Goal: Task Accomplishment & Management: Use online tool/utility

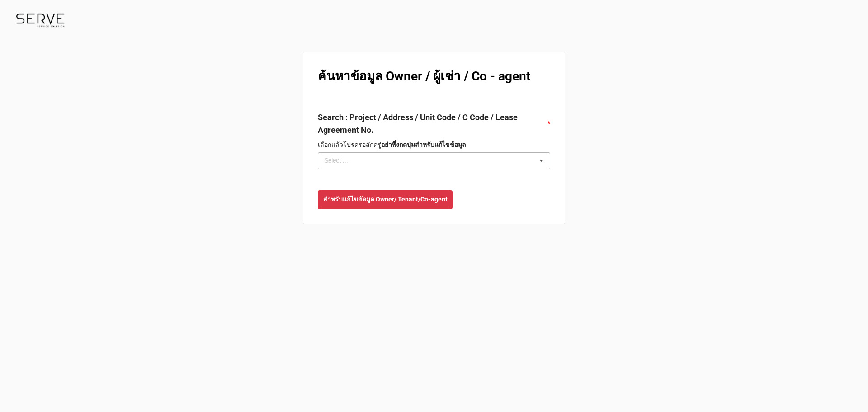
click at [417, 164] on div "Select ... No results found." at bounding box center [434, 160] width 232 height 17
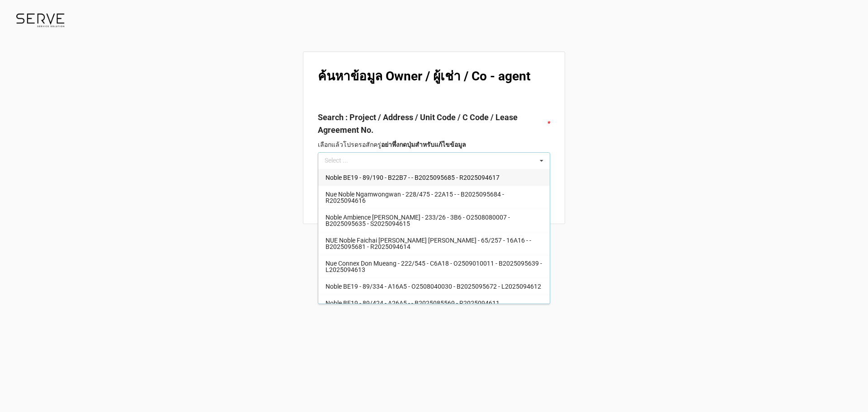
click at [727, 168] on div "ค้นหาข้อมูล Owner / ผู้เช่า / Co - agent Search : Project / Address / Unit Code…" at bounding box center [434, 206] width 868 height 412
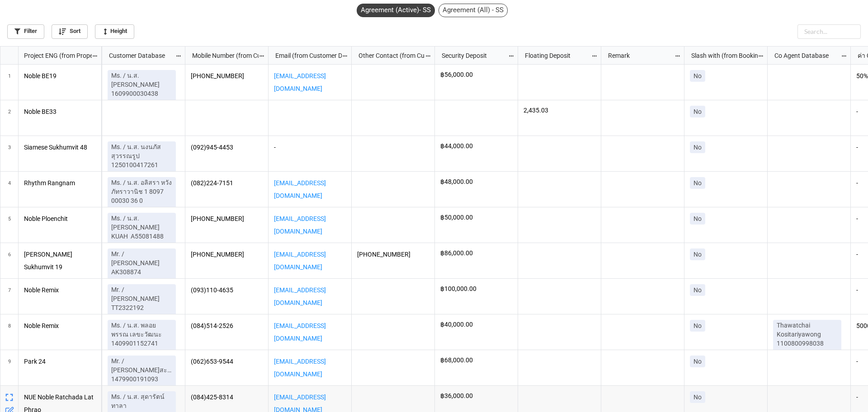
scroll to position [0, 2084]
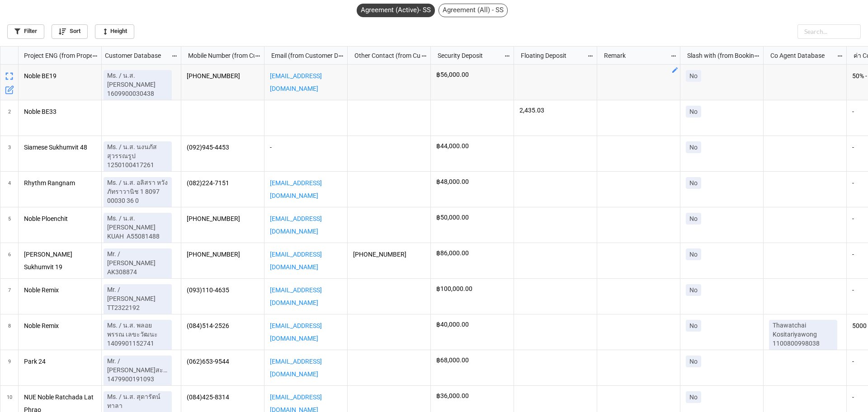
drag, startPoint x: 736, startPoint y: 25, endPoint x: 716, endPoint y: 62, distance: 41.3
click at [736, 26] on div "Filter Sort Height" at bounding box center [434, 30] width 854 height 18
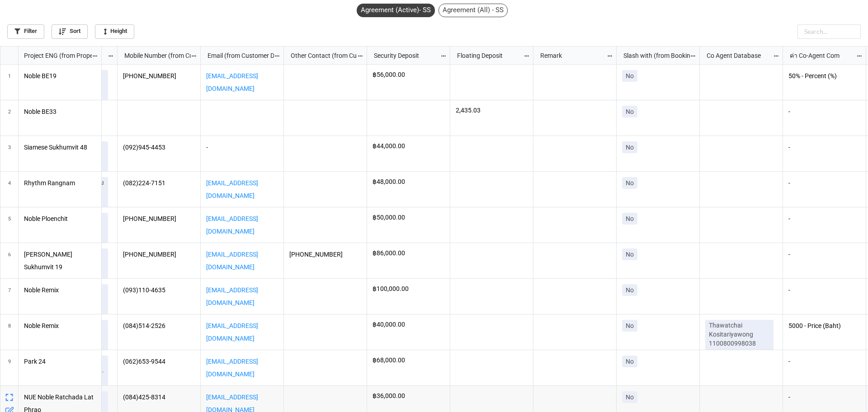
scroll to position [0, 2163]
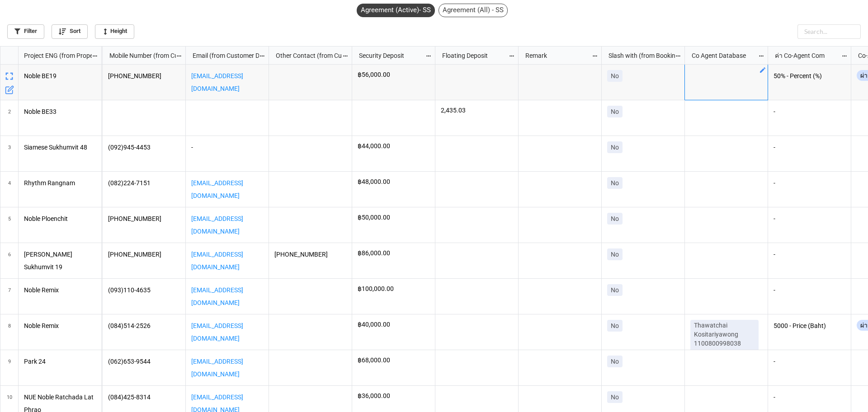
click at [740, 81] on div "grid" at bounding box center [726, 83] width 83 height 36
click at [761, 72] on icon "grid" at bounding box center [762, 69] width 5 height 5
click at [768, 95] on div "Select ... No results found." at bounding box center [763, 89] width 130 height 17
click at [723, 19] on div at bounding box center [434, 206] width 868 height 412
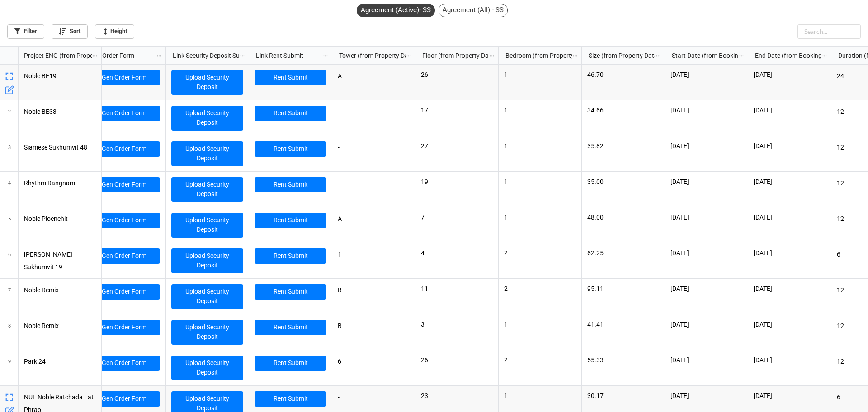
scroll to position [0, 0]
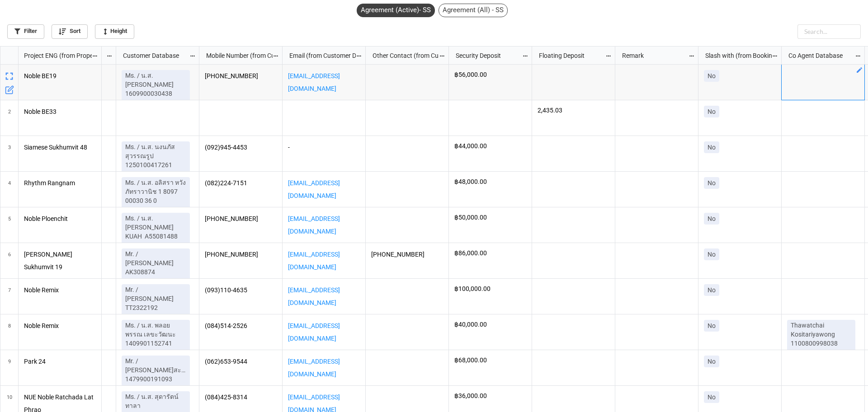
click at [8, 88] on icon "grid" at bounding box center [9, 89] width 9 height 9
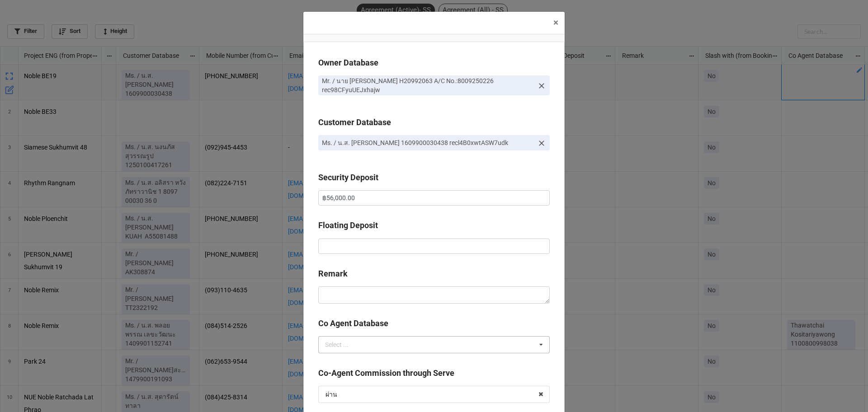
click at [435, 353] on div "Select ... No results found." at bounding box center [434, 345] width 232 height 17
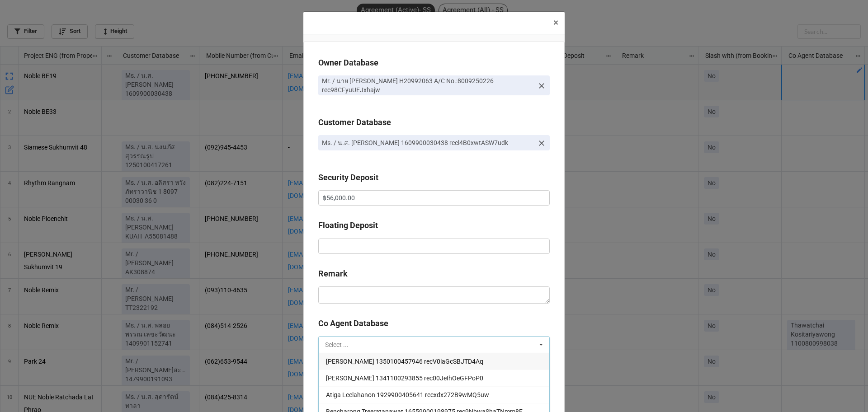
paste input "Pensasi Ongphichetmetha 11007008506667 recz5uJNznOwPrZhU"
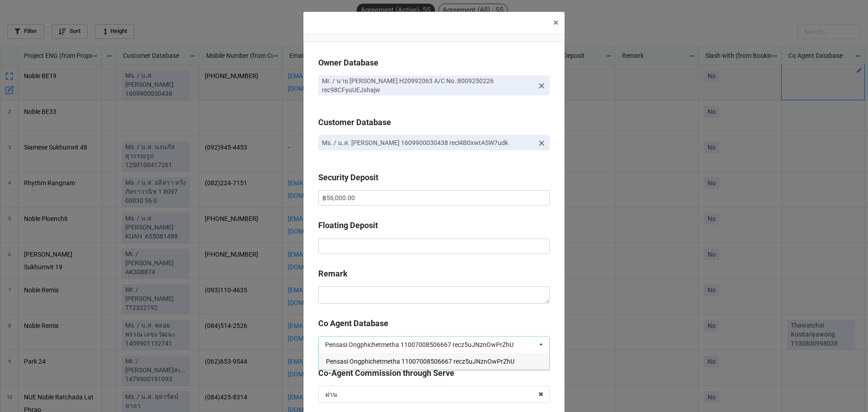
drag, startPoint x: 513, startPoint y: 346, endPoint x: 344, endPoint y: 355, distance: 169.4
click at [344, 354] on div "Pensasi Ongphichetmetha 11007008506667 recz5uJNznOwPrZhU Pensasi Ongphichetmeth…" at bounding box center [434, 345] width 232 height 17
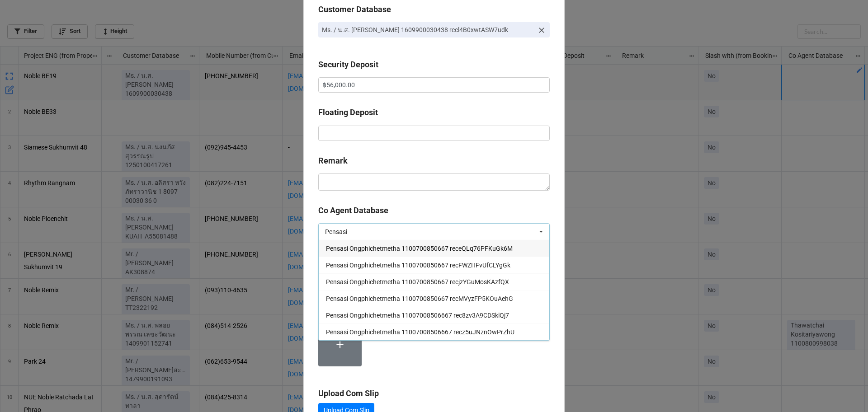
type input "Pensasi"
click at [469, 230] on div "Pensasi Pensasi Select ... Pensasi Ongphichetmetha 1100700850667 receQLq76PFKuG…" at bounding box center [434, 231] width 232 height 17
click at [466, 234] on div "Pensasi Pensasi Select ... Pensasi Ongphichetmetha 1100700850667 receQLq76PFKuG…" at bounding box center [434, 231] width 232 height 17
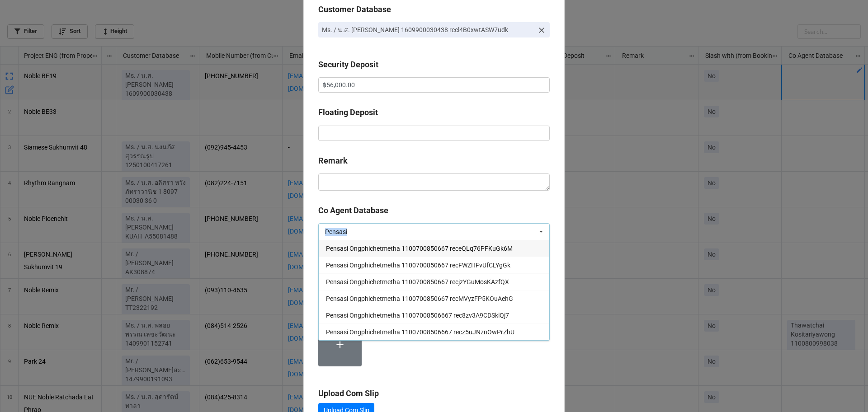
click at [466, 234] on div "Pensasi Pensasi Select ... Pensasi Ongphichetmetha 1100700850667 receQLq76PFKuG…" at bounding box center [434, 231] width 232 height 17
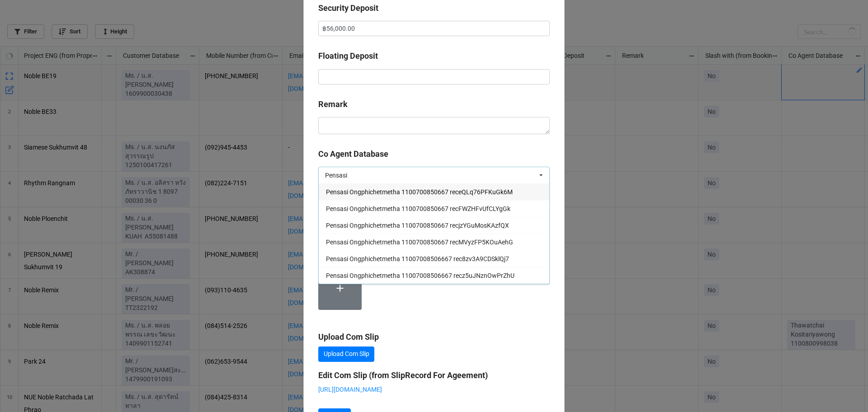
scroll to position [361, 863]
click at [521, 155] on b "Co Agent Database" at bounding box center [434, 156] width 232 height 16
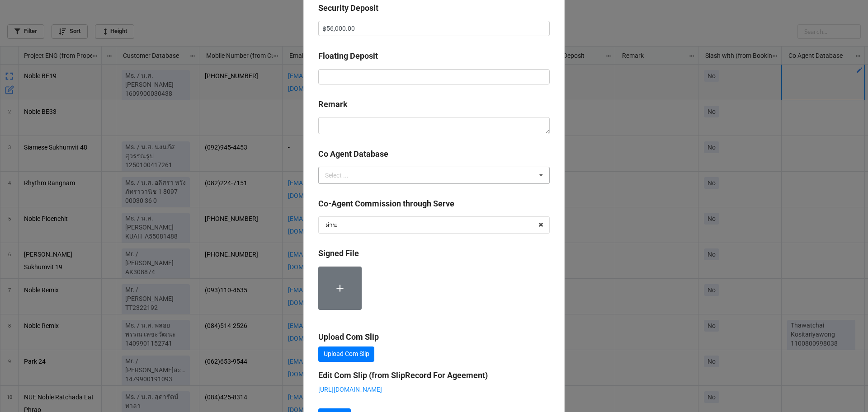
click at [431, 176] on div "Pensasi Select ... Aranya Simarak 1350100457946 recV0laGcSBJTD4Aq Araya Laokham…" at bounding box center [434, 175] width 232 height 17
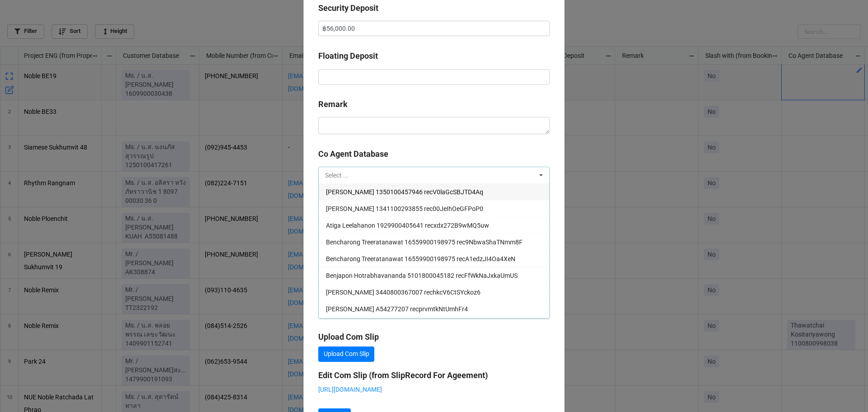
paste input "Pensasi Ongphichetmetha 11007008506667 recz5uJNznOwPrZhU"
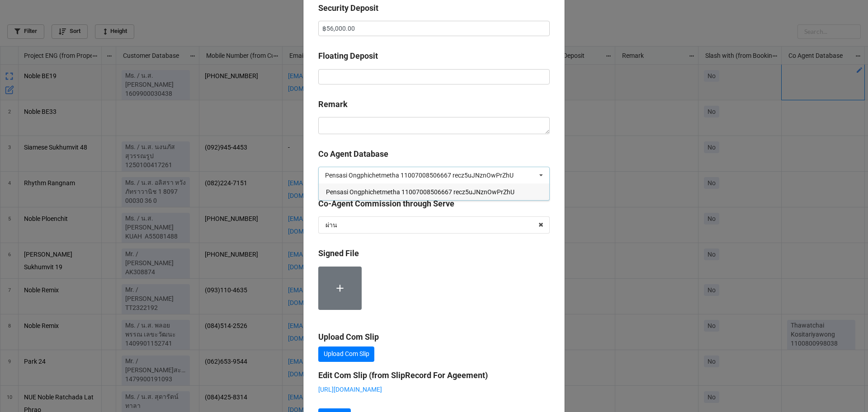
drag, startPoint x: 510, startPoint y: 176, endPoint x: 448, endPoint y: 176, distance: 62.0
click at [448, 176] on input "Pensasi Ongphichetmetha 11007008506667 recz5uJNznOwPrZhU" at bounding box center [426, 176] width 202 height 8
type input "Pensasi Ongphichetmetha 11007008506667"
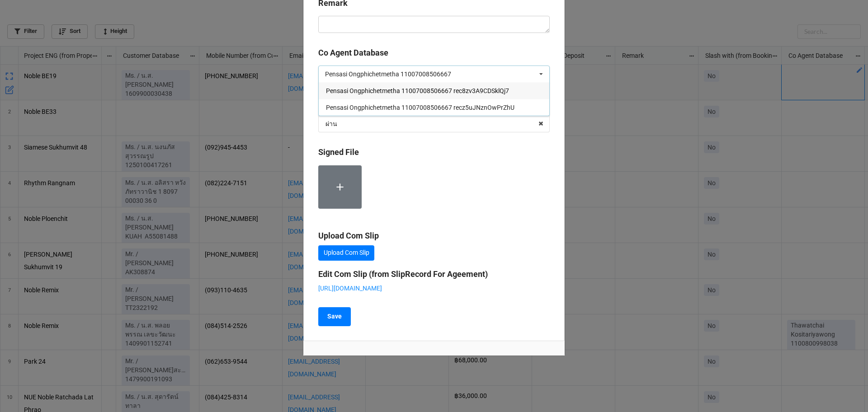
scroll to position [0, 0]
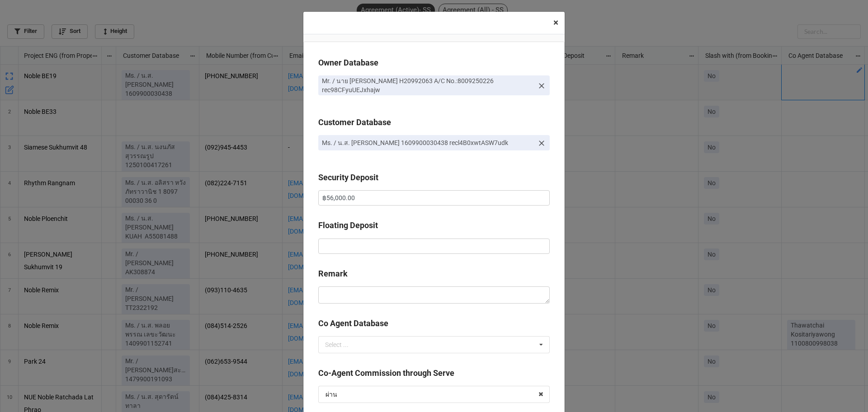
click at [549, 20] on button "× Close" at bounding box center [556, 23] width 18 height 22
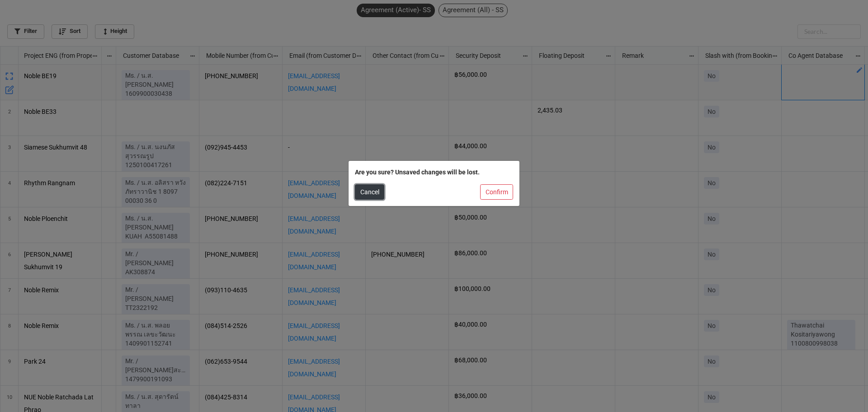
click at [382, 195] on button "Cancel" at bounding box center [369, 192] width 29 height 15
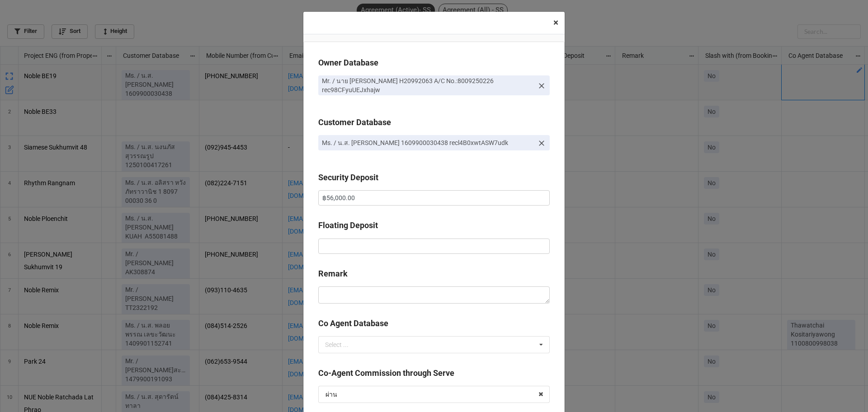
click at [554, 24] on span "×" at bounding box center [556, 22] width 5 height 11
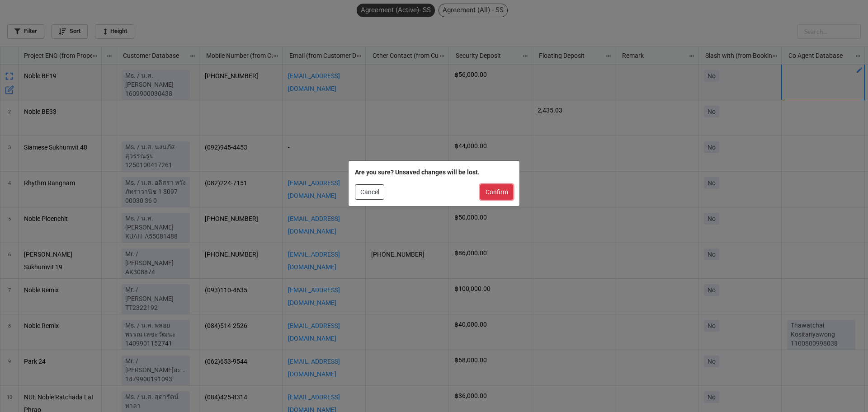
click at [512, 193] on button "Confirm" at bounding box center [496, 192] width 33 height 15
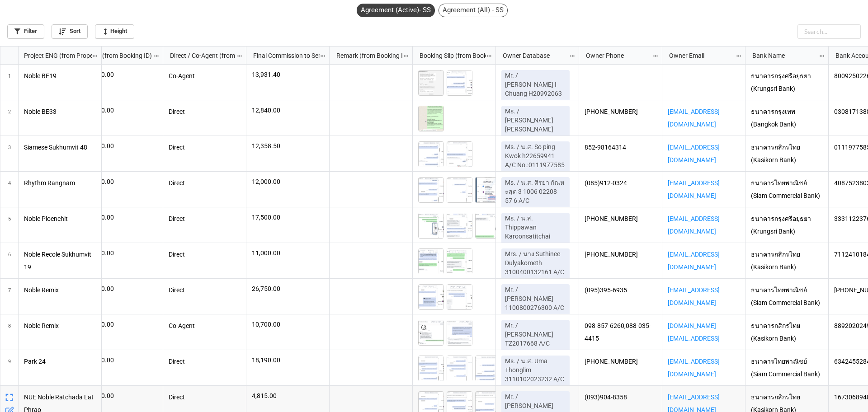
scroll to position [0, 1387]
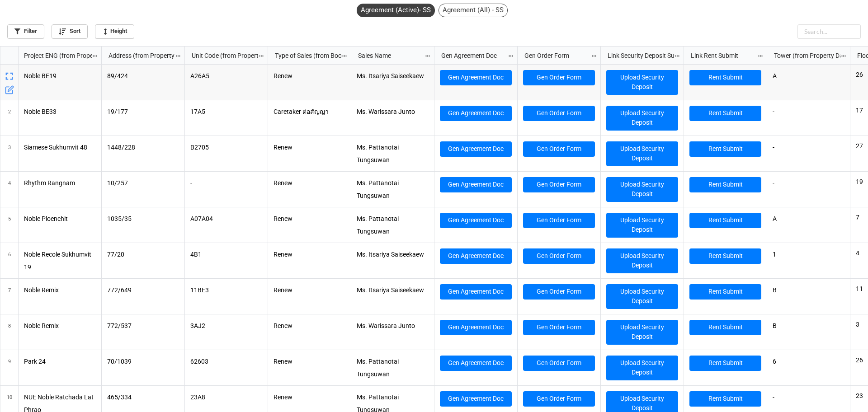
click at [12, 90] on icon "grid" at bounding box center [9, 89] width 9 height 9
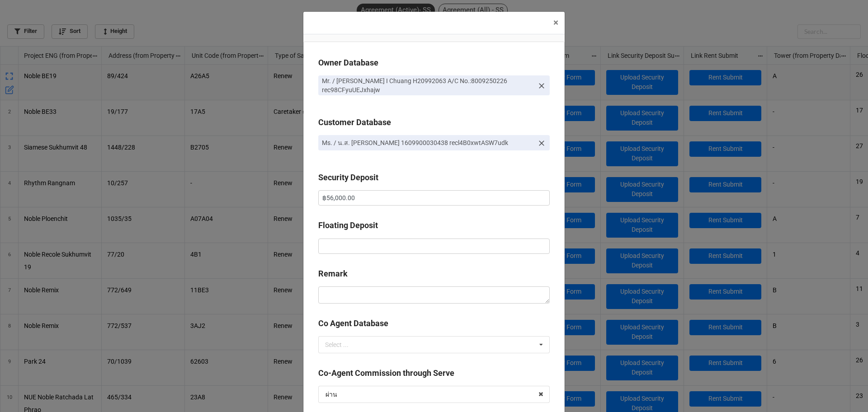
click at [265, 22] on div "× Close Owner Database Mr. / นาย Chien I Chuang H20992063 A/C No.:8009250226 re…" at bounding box center [434, 206] width 868 height 412
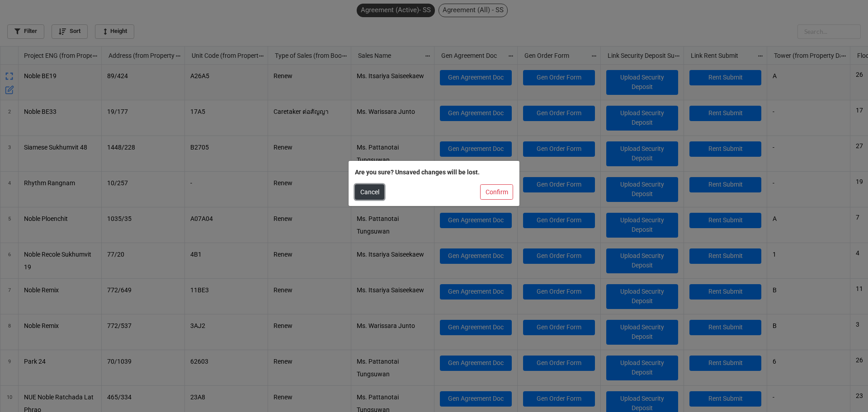
click at [368, 192] on button "Cancel" at bounding box center [369, 192] width 29 height 15
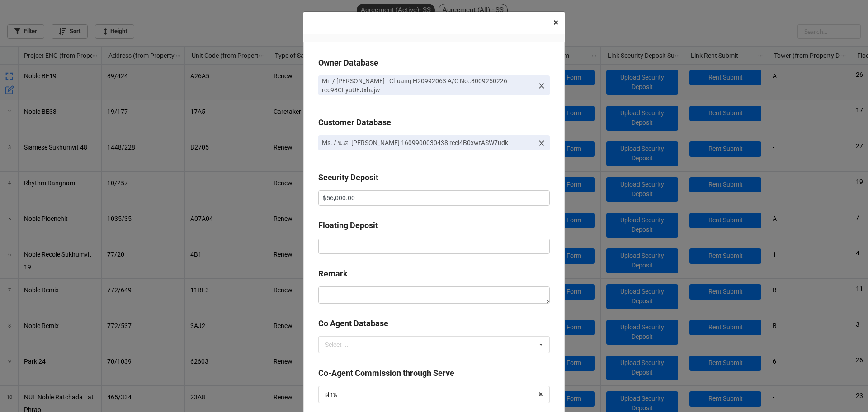
click at [549, 21] on button "× Close" at bounding box center [556, 23] width 18 height 22
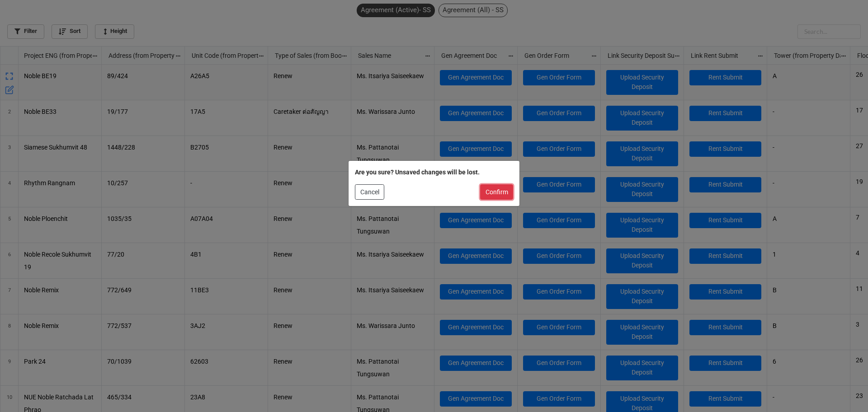
click at [510, 194] on button "Confirm" at bounding box center [496, 192] width 33 height 15
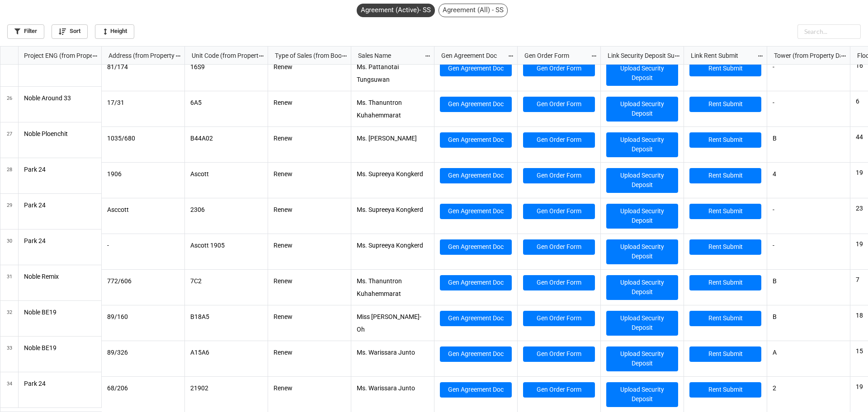
drag, startPoint x: 238, startPoint y: 408, endPoint x: 297, endPoint y: 422, distance: 60.3
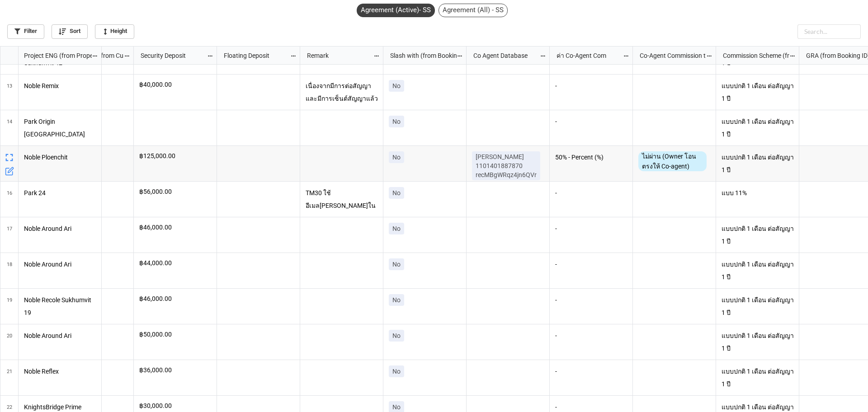
click at [10, 169] on icon "grid" at bounding box center [10, 169] width 5 height 5
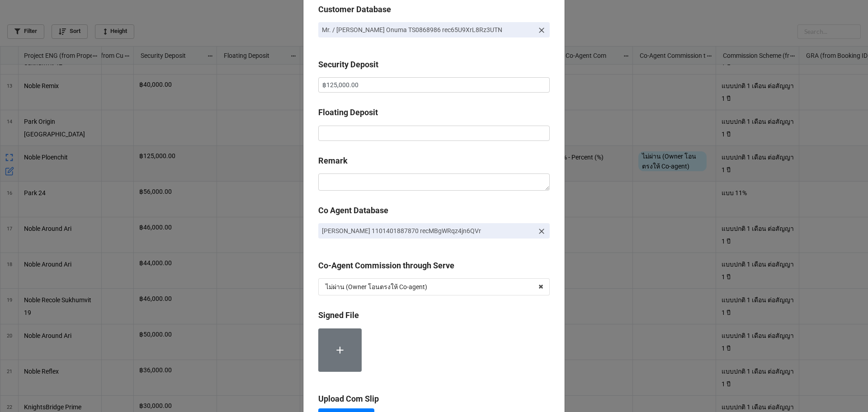
click at [385, 233] on p "ธาตรี ชวาลกร 1101401887870 recMBgWRqz4jn6QVr" at bounding box center [428, 231] width 212 height 9
click at [412, 282] on input "text" at bounding box center [434, 287] width 231 height 16
click at [405, 252] on div "Co Agent Database ธาตรี ชวาลกร 1101401887870 recMBgWRqz4jn6QVr" at bounding box center [434, 228] width 232 height 48
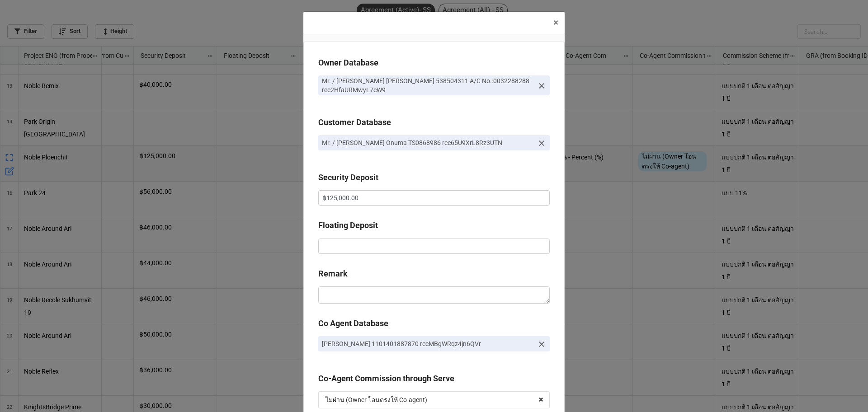
click at [358, 133] on div "Customer Database" at bounding box center [434, 125] width 232 height 19
click at [360, 142] on p "Mr. / นาย Yoshifumi Onuma TS0868986 rec65U9XrL8Rz3UTN" at bounding box center [428, 142] width 212 height 9
click at [361, 87] on p "Mr. / นาย Andy Yue Chan 538504311 A/C No.:0032288288 rec2HfaURMwyL7cW9" at bounding box center [428, 85] width 212 height 18
click at [554, 27] on span "×" at bounding box center [556, 22] width 5 height 11
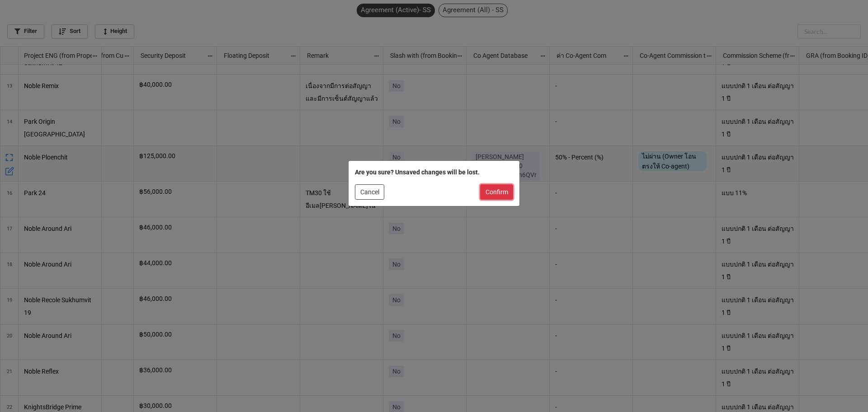
click at [495, 195] on button "Confirm" at bounding box center [496, 192] width 33 height 15
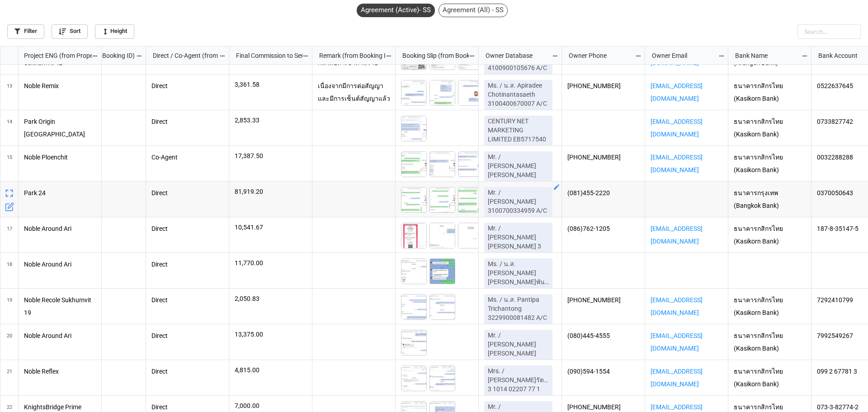
click at [553, 190] on icon "grid" at bounding box center [556, 187] width 7 height 7
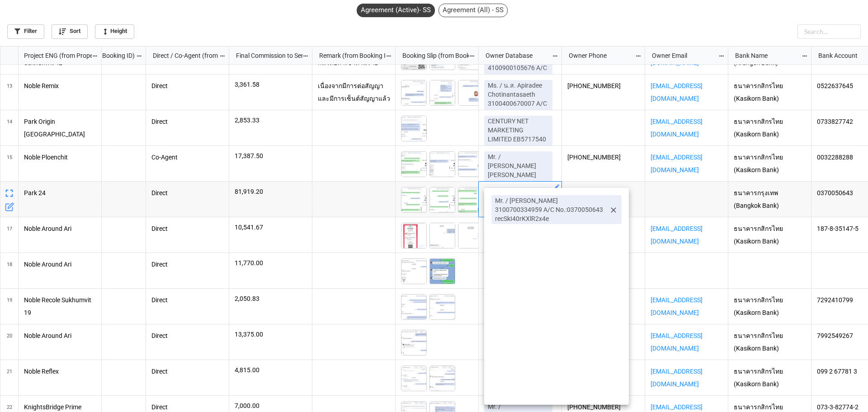
click at [564, 213] on p "Mr. / นาย ณัฐกร สิทธิมหาชัยกุล 3100700334959 A/C No.:0370050643 recSkI40rKXlR2x…" at bounding box center [550, 209] width 110 height 27
click at [568, 31] on div at bounding box center [434, 206] width 868 height 412
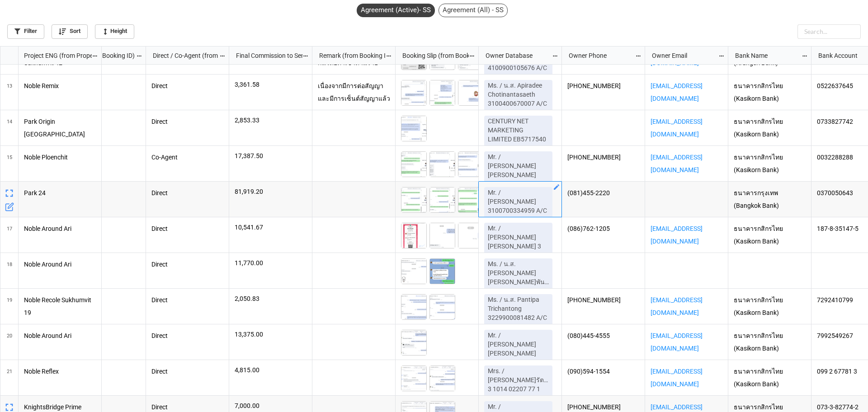
drag, startPoint x: 472, startPoint y: 6, endPoint x: 607, endPoint y: 10, distance: 134.9
click at [604, 15] on div "Agreement (Active)- SS Agreement (All) - SS Filter Sort Height" at bounding box center [434, 23] width 868 height 46
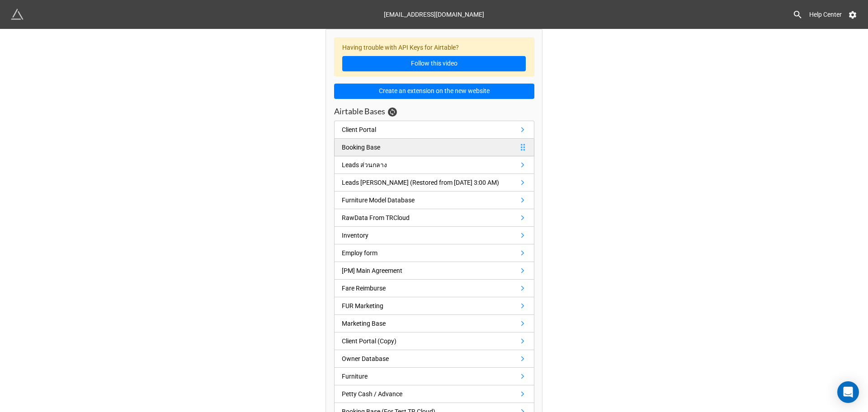
click at [405, 149] on link "Booking Base" at bounding box center [434, 148] width 200 height 18
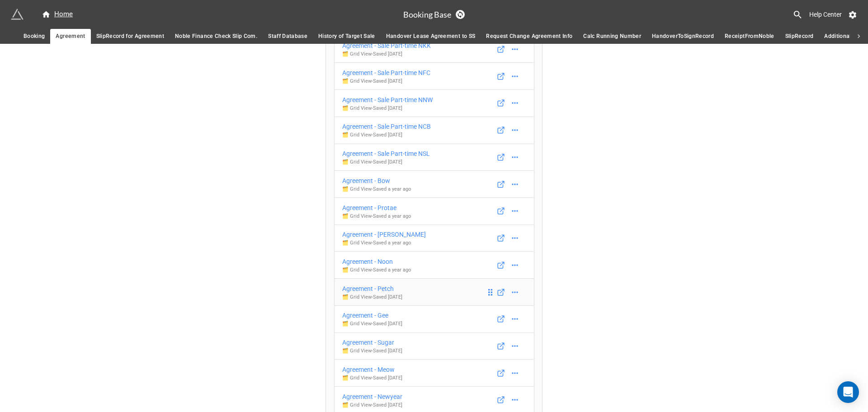
scroll to position [1470, 0]
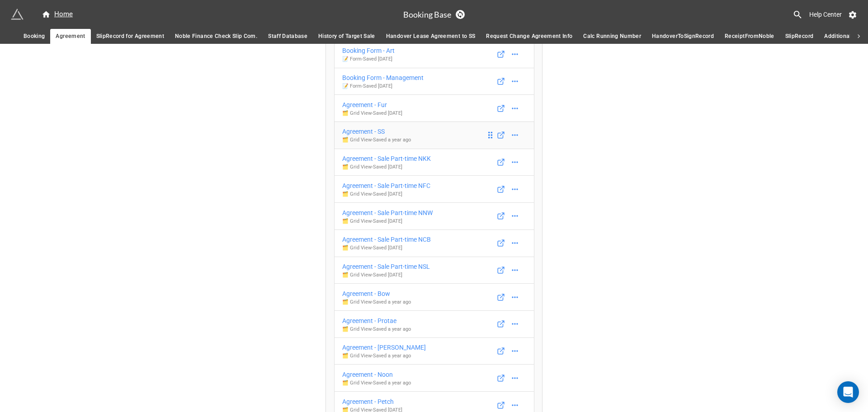
click at [423, 140] on link "Agreement - SS 🗂️ Grid View - Saved a year ago" at bounding box center [434, 136] width 200 height 28
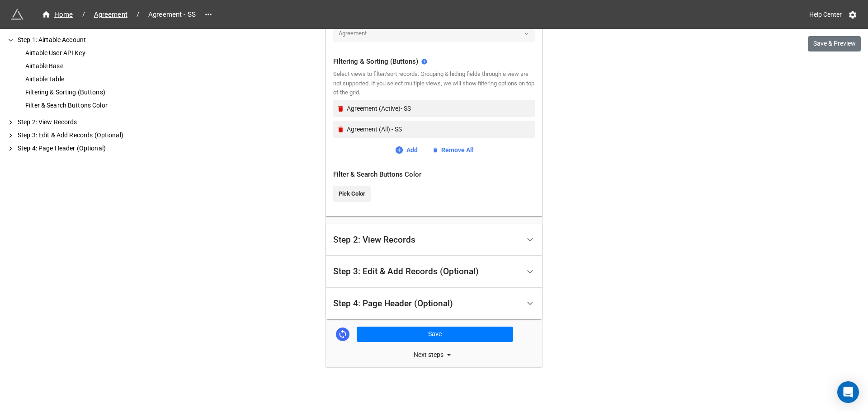
click at [426, 270] on div "Step 3: Edit & Add Records (Optional)" at bounding box center [406, 271] width 146 height 9
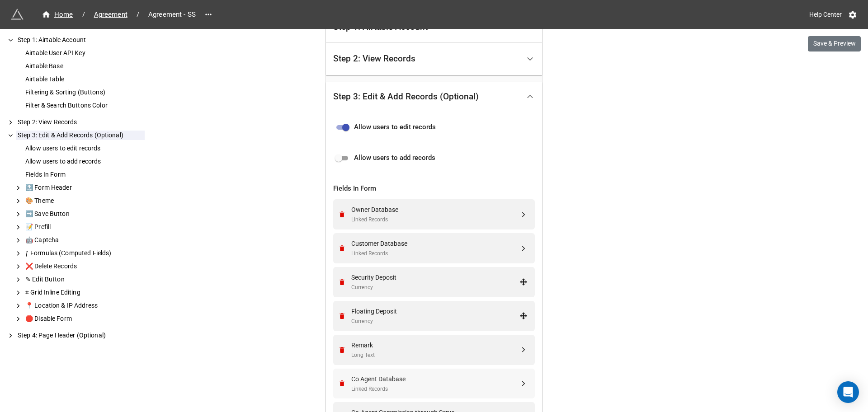
scroll to position [364, 0]
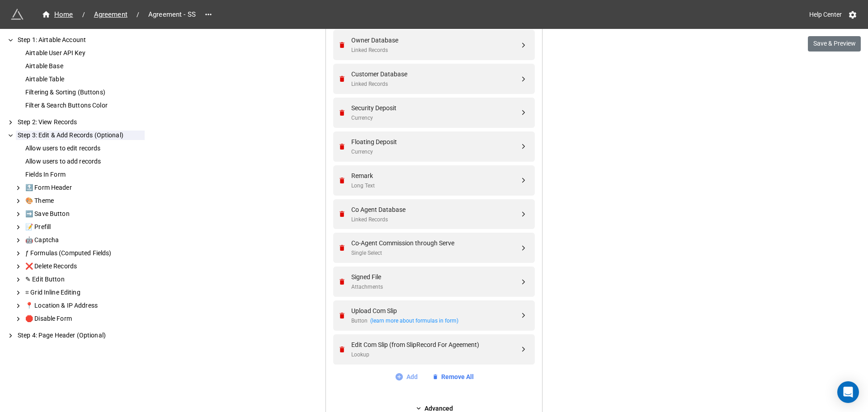
click at [399, 379] on icon at bounding box center [398, 377] width 7 height 7
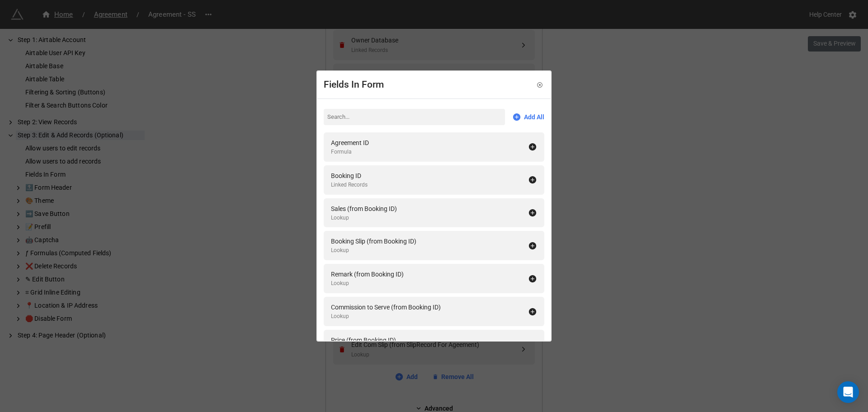
click at [374, 119] on input at bounding box center [414, 117] width 181 height 16
type input "e"
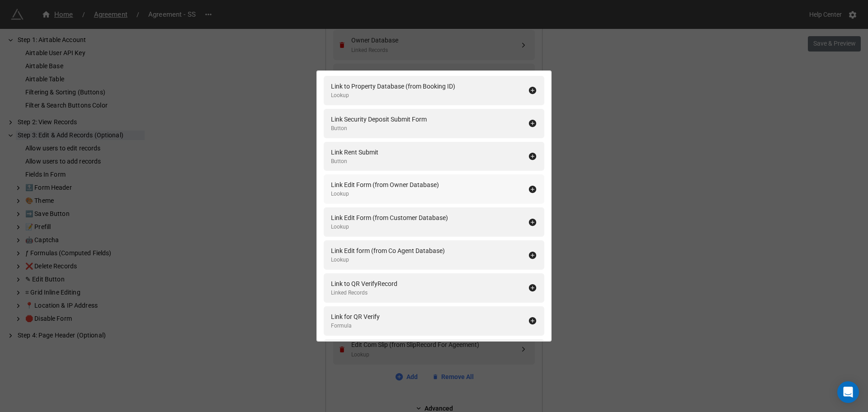
type input "link"
click at [531, 186] on icon at bounding box center [532, 189] width 9 height 9
click at [525, 194] on div "Link Edit Form (from Customer Database) Lookup" at bounding box center [434, 189] width 221 height 29
click at [530, 192] on icon at bounding box center [532, 189] width 7 height 7
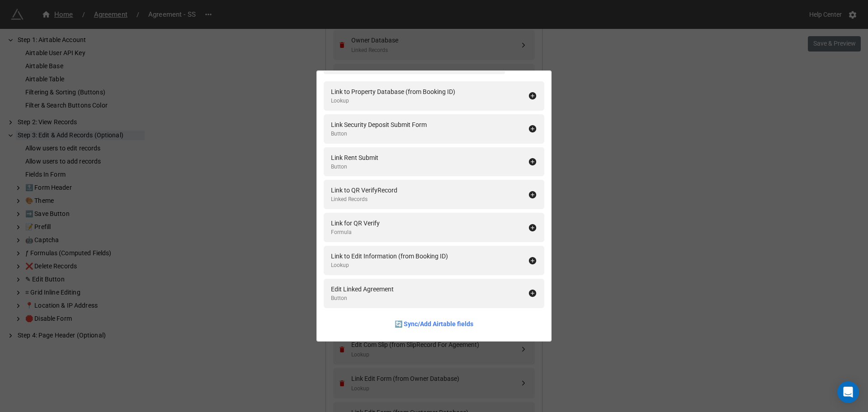
click at [621, 234] on div "Fields In Form link Add All Link to Property Database (from Booking ID) Lookup …" at bounding box center [434, 206] width 868 height 412
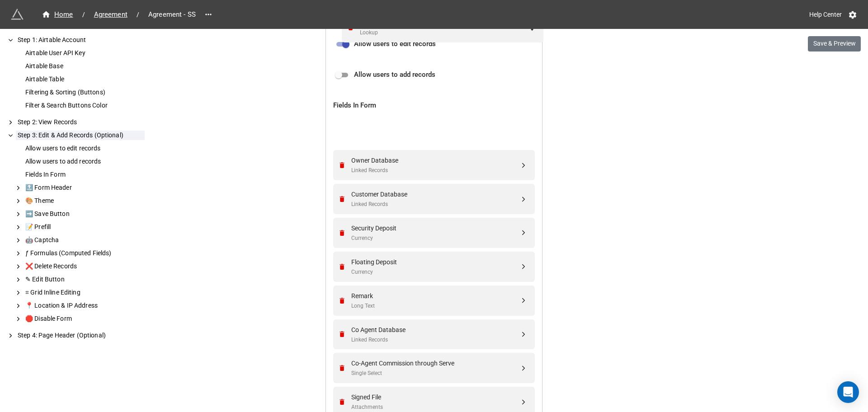
scroll to position [271, 0]
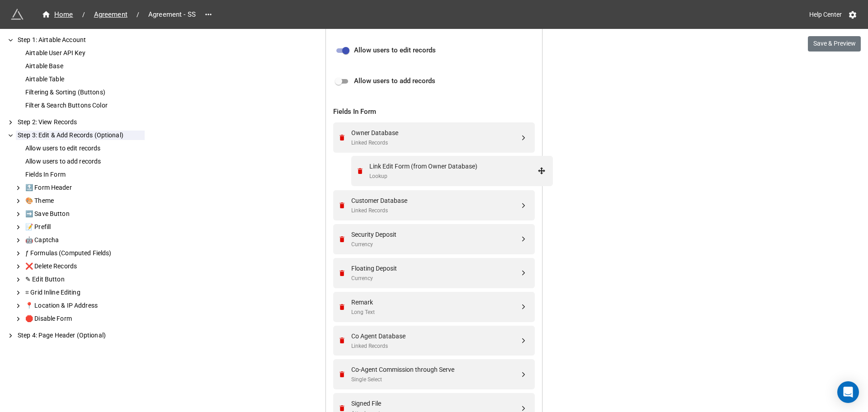
drag, startPoint x: 523, startPoint y: 271, endPoint x: 544, endPoint y: 171, distance: 102.0
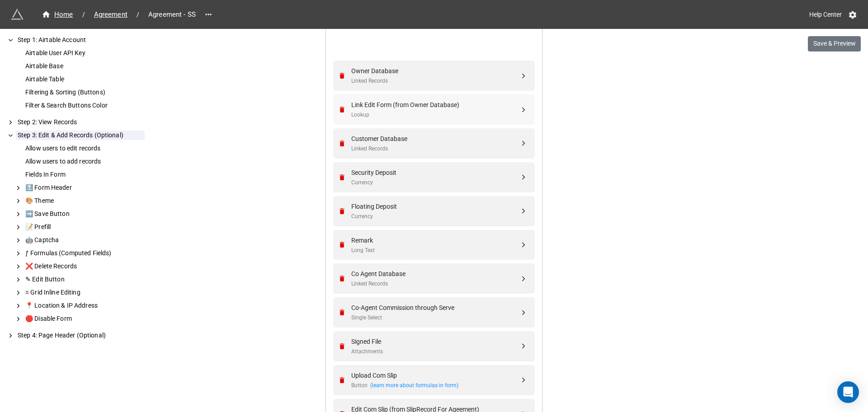
scroll to position [332, 0]
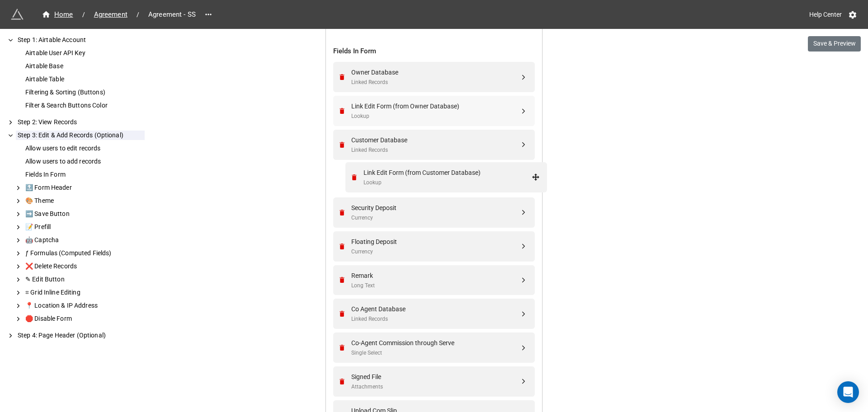
drag, startPoint x: 522, startPoint y: 227, endPoint x: 537, endPoint y: 163, distance: 65.4
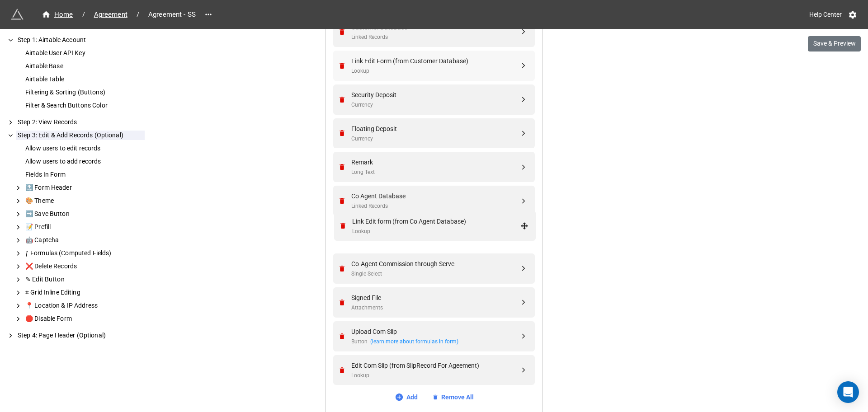
drag, startPoint x: 525, startPoint y: 374, endPoint x: 528, endPoint y: 230, distance: 144.3
click at [826, 44] on button "Save & Preview" at bounding box center [834, 43] width 53 height 15
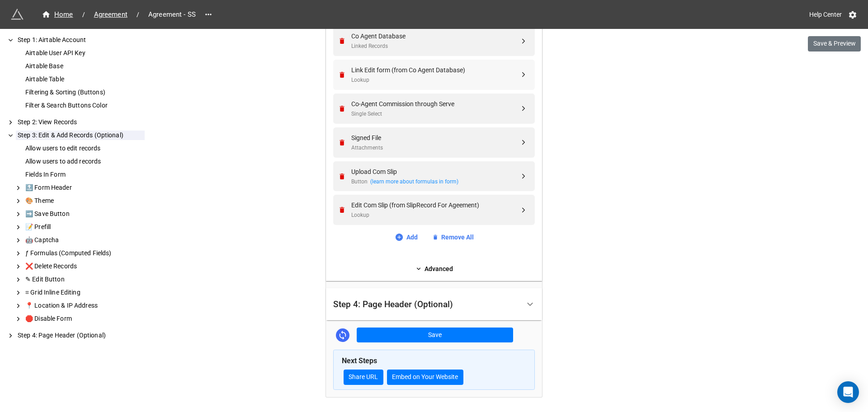
click at [449, 342] on button "Save" at bounding box center [435, 335] width 156 height 15
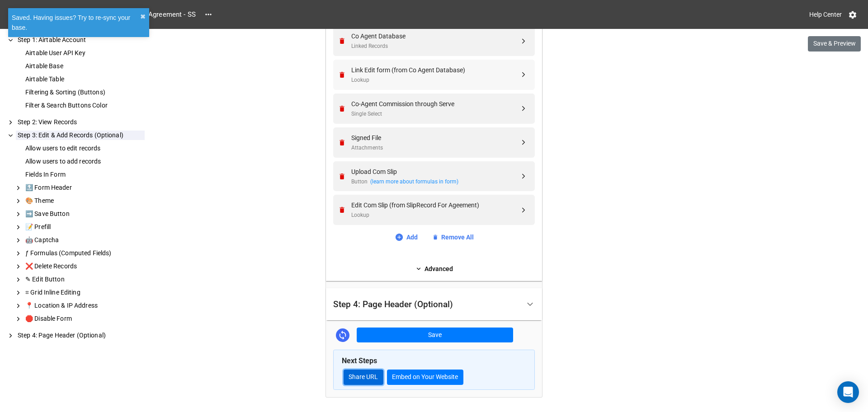
click at [359, 373] on link "Share URL" at bounding box center [364, 377] width 40 height 15
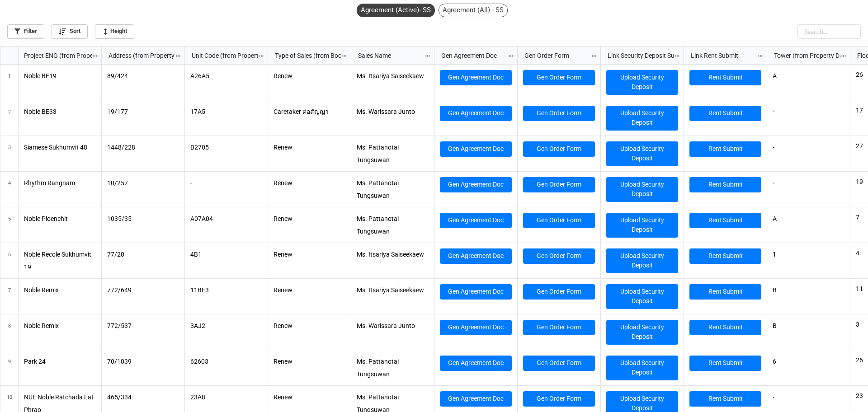
scroll to position [361, 863]
click at [10, 128] on icon "grid" at bounding box center [9, 125] width 9 height 9
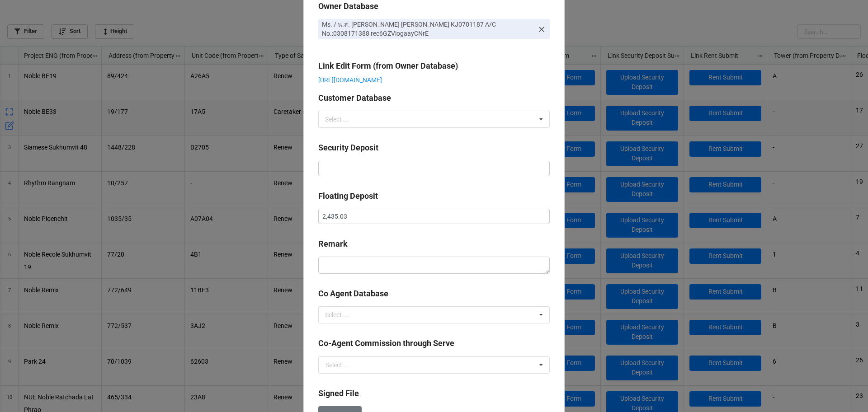
scroll to position [0, 0]
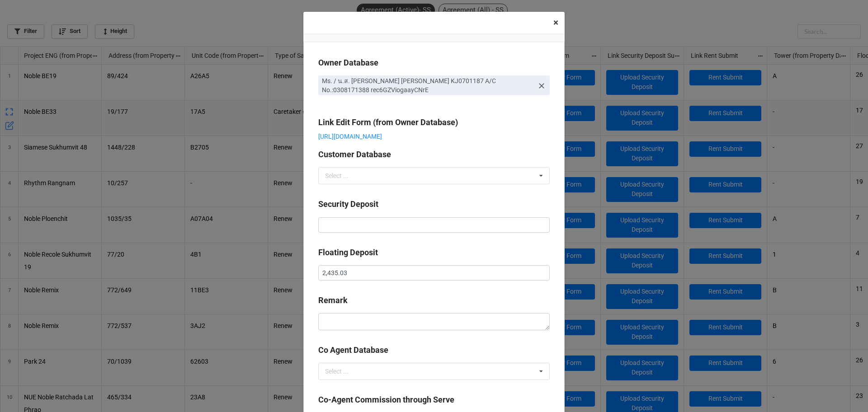
click at [554, 24] on span "×" at bounding box center [556, 22] width 5 height 11
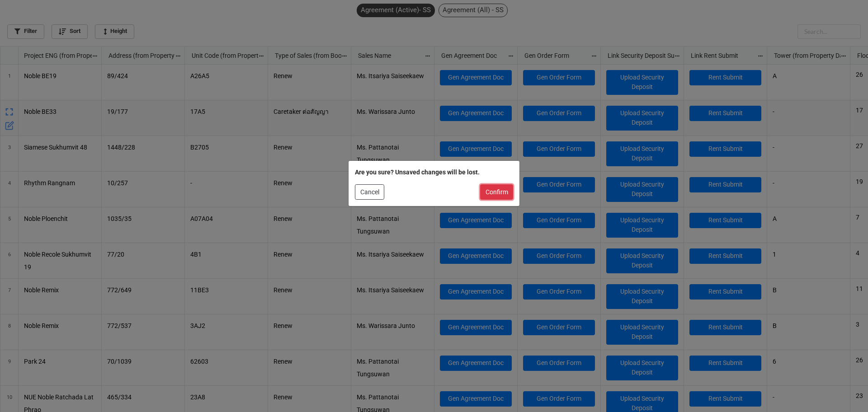
click at [487, 194] on button "Confirm" at bounding box center [496, 192] width 33 height 15
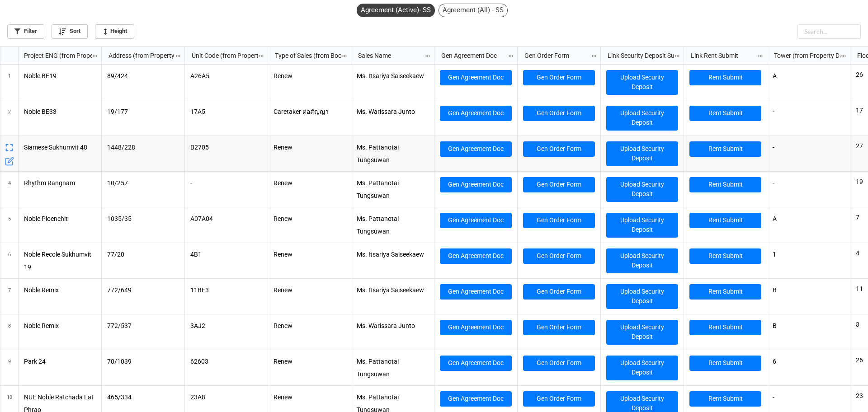
click at [10, 161] on icon "grid" at bounding box center [9, 161] width 9 height 9
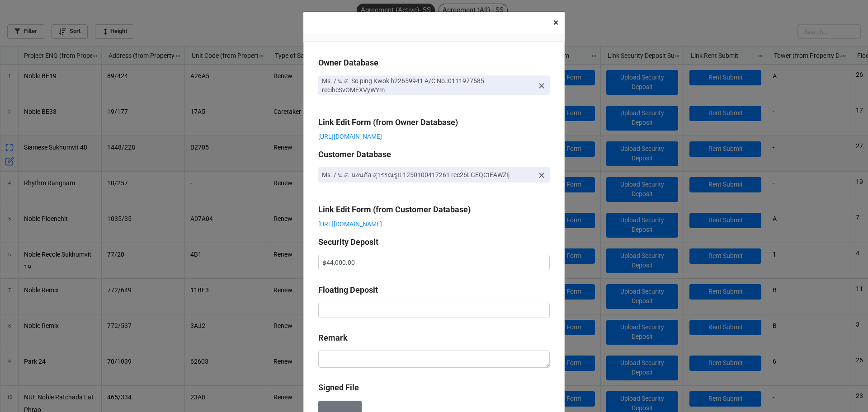
click at [548, 26] on button "× Close" at bounding box center [556, 23] width 18 height 22
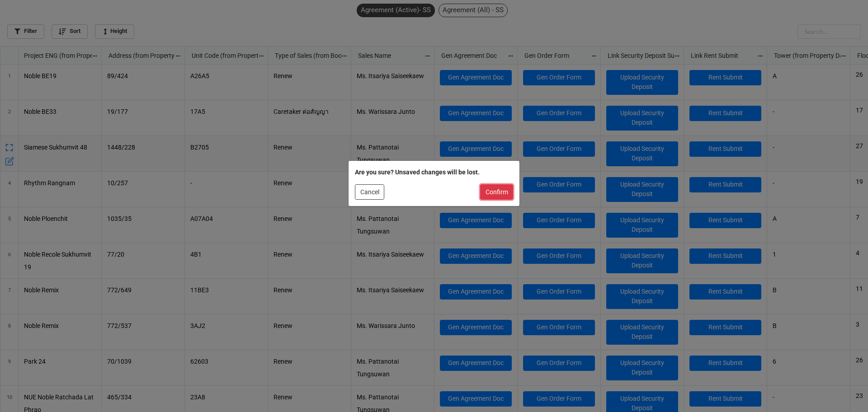
click at [505, 195] on button "Confirm" at bounding box center [496, 192] width 33 height 15
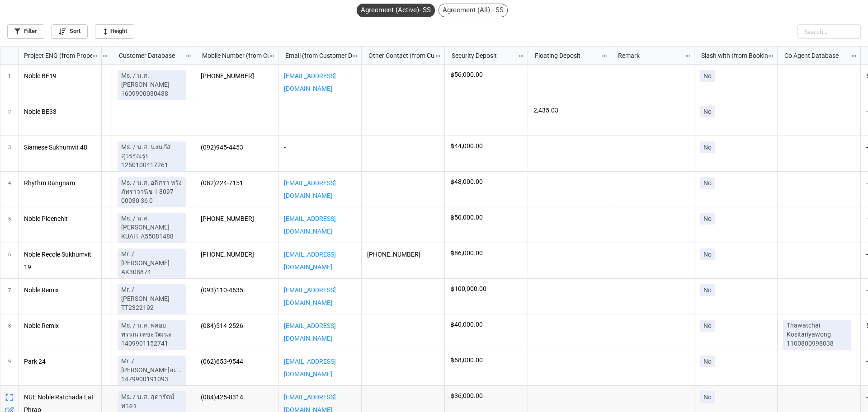
scroll to position [0, 2217]
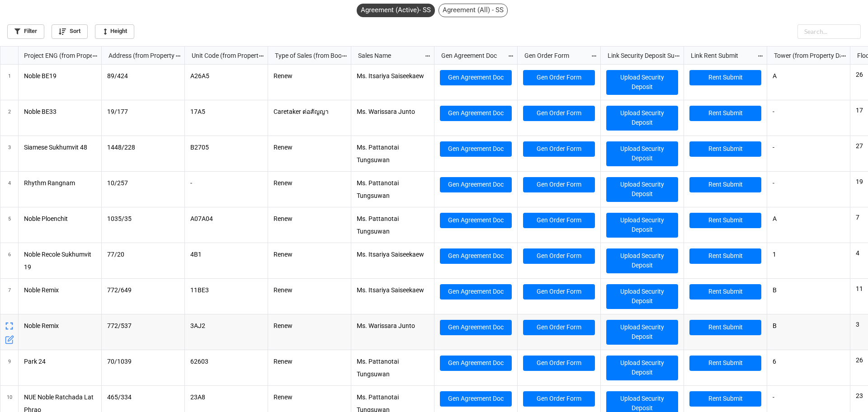
click at [12, 343] on icon "grid" at bounding box center [8, 340] width 7 height 7
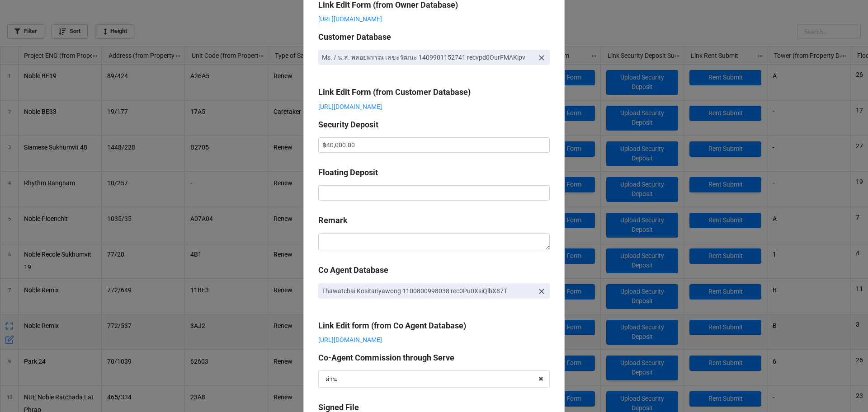
scroll to position [361, 863]
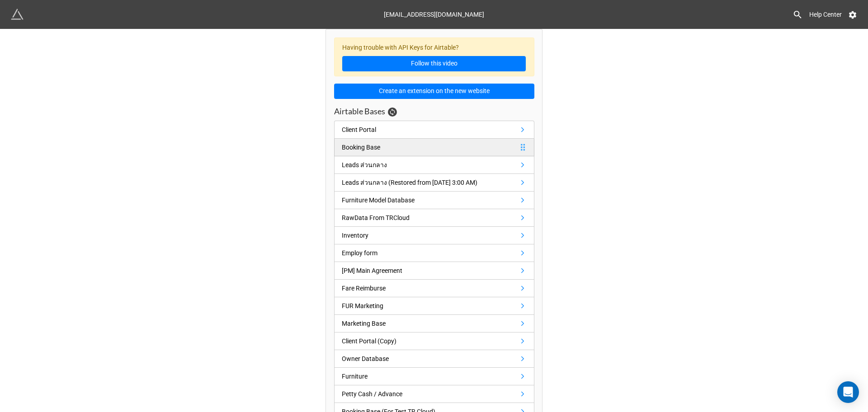
click at [392, 151] on link "Booking Base" at bounding box center [434, 148] width 200 height 18
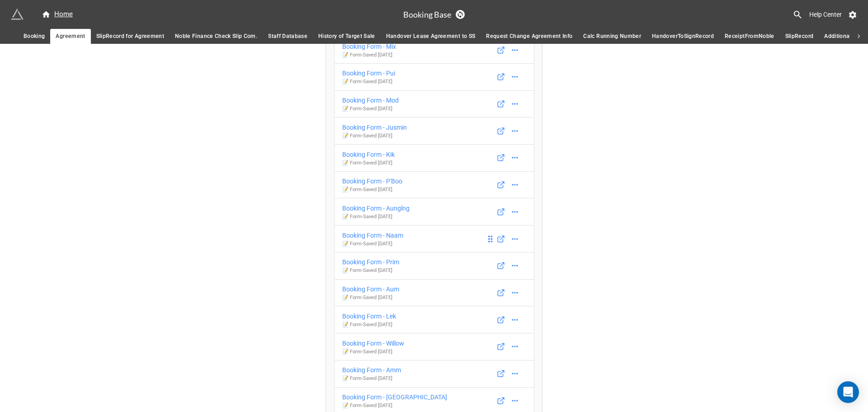
scroll to position [1300, 0]
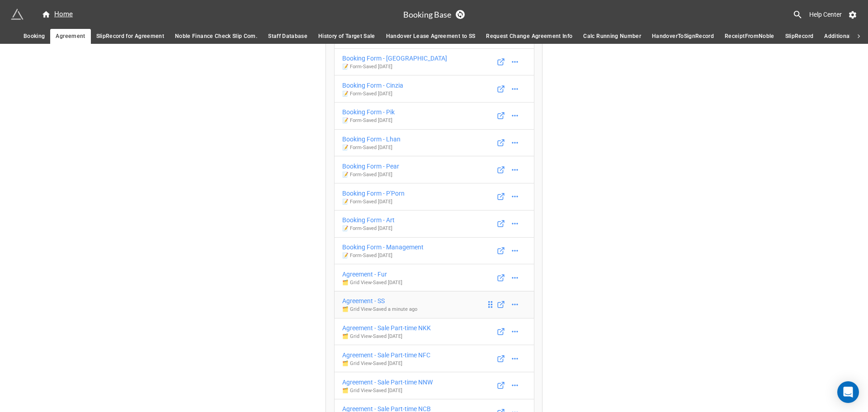
click at [418, 303] on link "Agreement - SS 🗂️ Grid View - Saved a minute ago" at bounding box center [434, 305] width 200 height 28
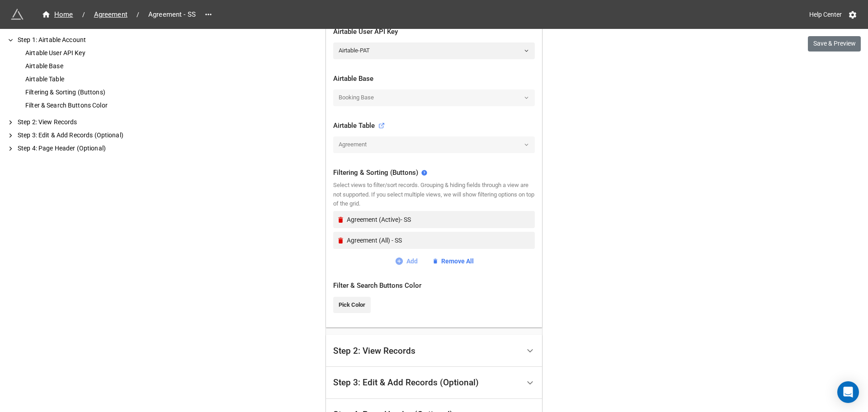
scroll to position [283, 0]
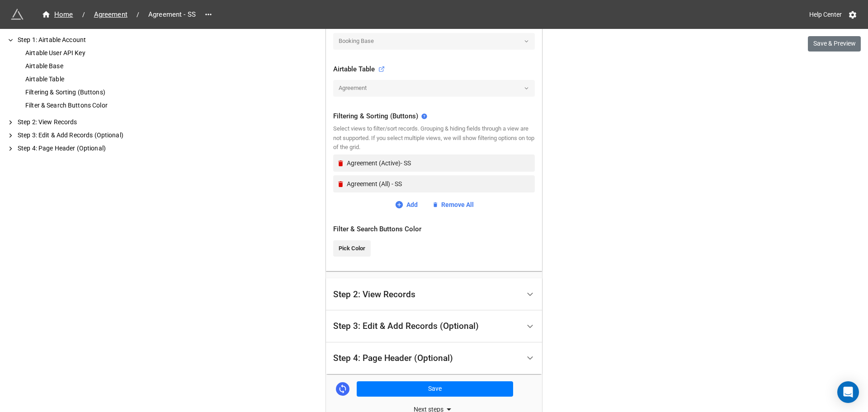
click at [397, 330] on div "Step 3: Edit & Add Records (Optional)" at bounding box center [406, 326] width 146 height 9
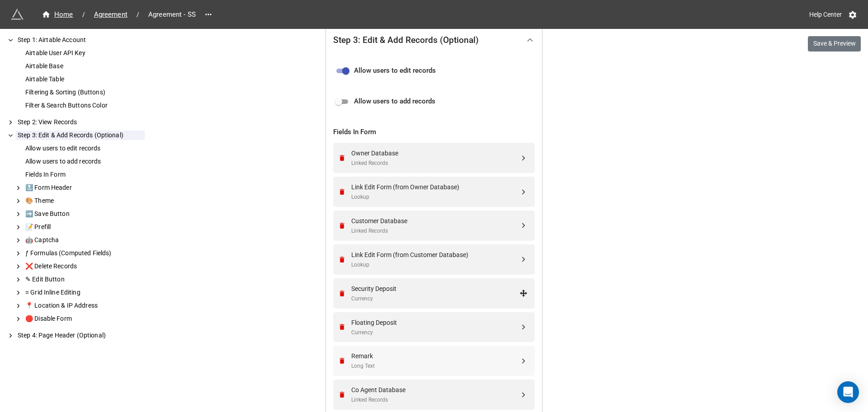
scroll to position [308, 0]
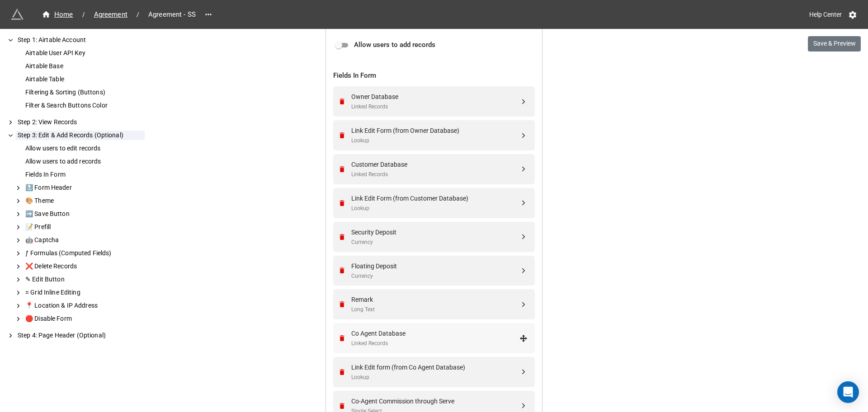
click at [433, 336] on div "Co Agent Database" at bounding box center [435, 334] width 168 height 10
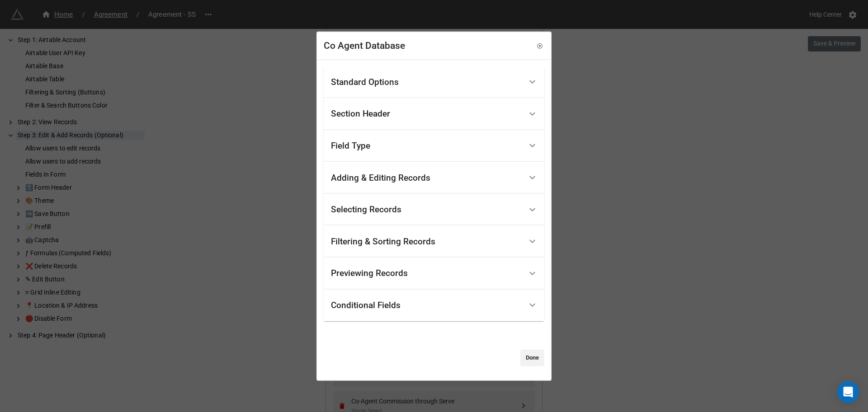
click at [379, 308] on div "Conditional Fields" at bounding box center [366, 305] width 70 height 9
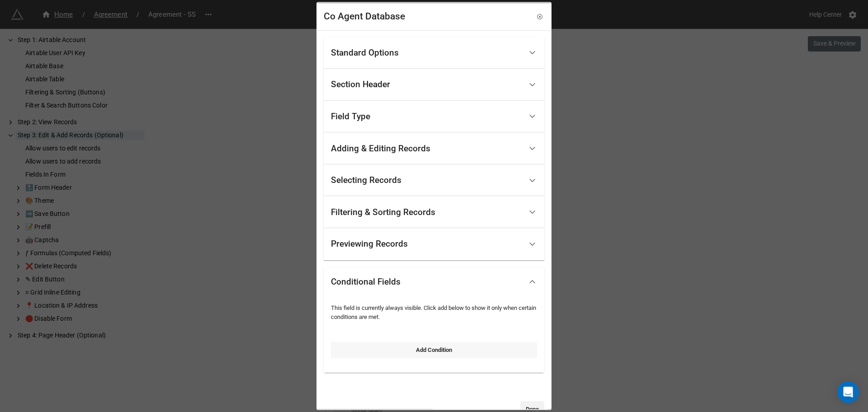
click at [396, 354] on link "Add Condition" at bounding box center [434, 350] width 206 height 16
click at [403, 319] on link "Select field" at bounding box center [434, 325] width 206 height 16
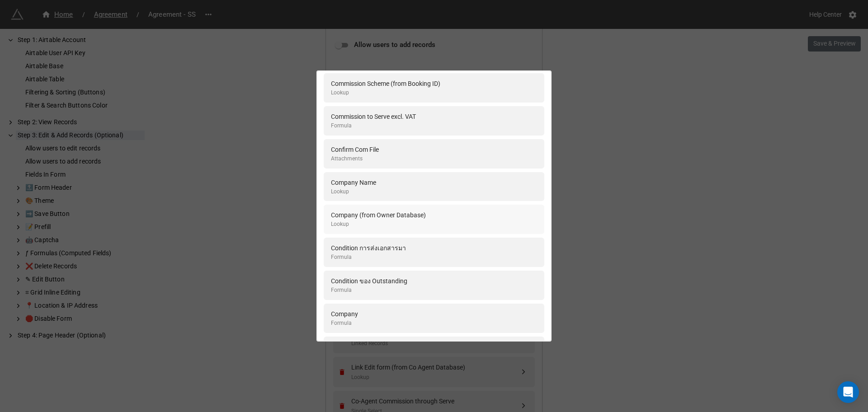
scroll to position [0, 0]
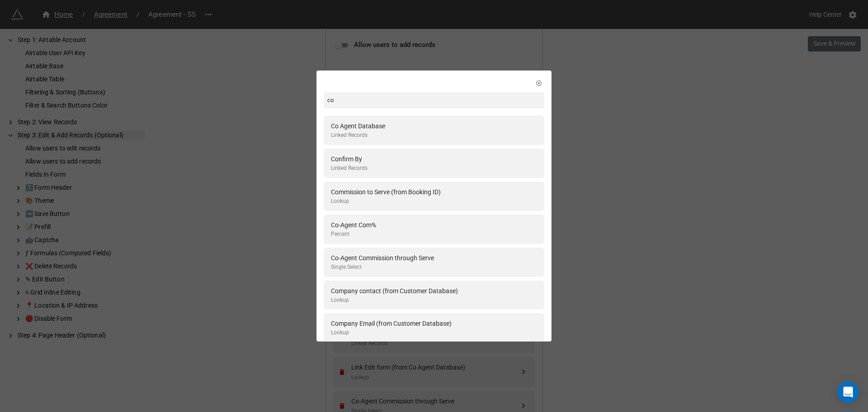
click at [362, 98] on input "co" at bounding box center [434, 100] width 221 height 16
type input "di"
click at [375, 126] on div "Direct / Co-Agent (from Booking ID)" at bounding box center [380, 126] width 99 height 10
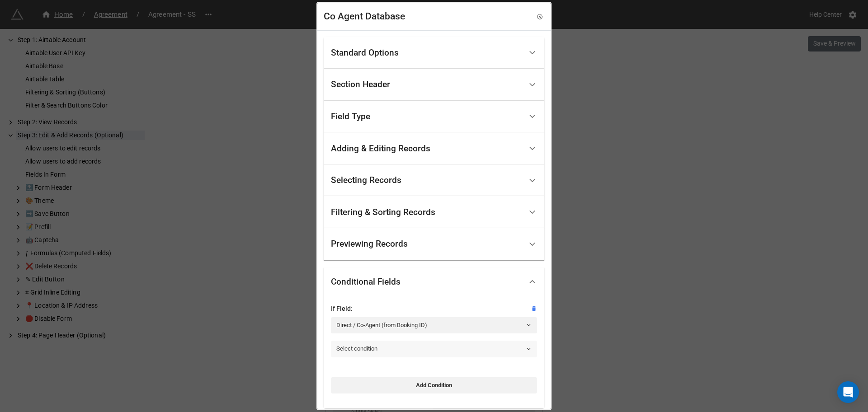
click at [429, 348] on link "Select condition" at bounding box center [434, 349] width 206 height 16
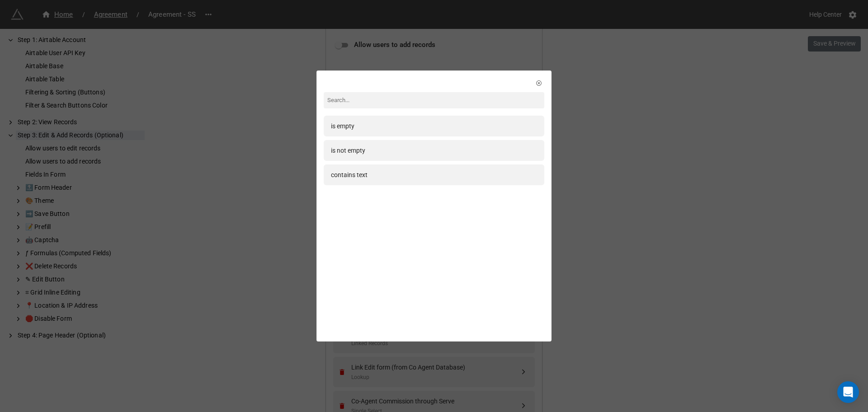
click at [382, 177] on div "contains text" at bounding box center [434, 175] width 206 height 10
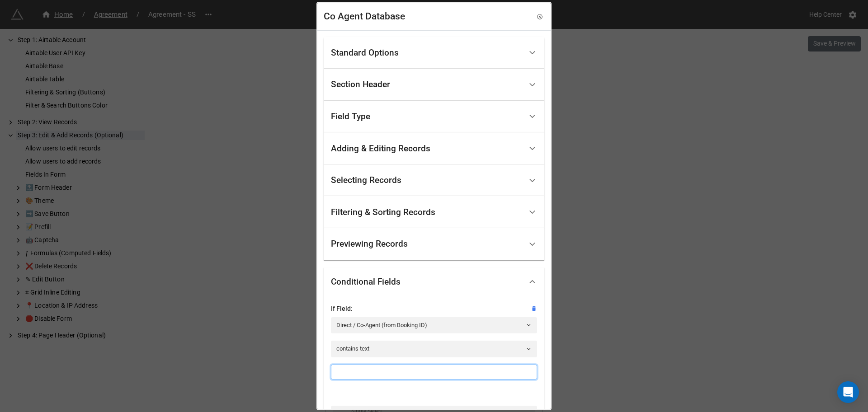
click at [402, 368] on input at bounding box center [434, 372] width 206 height 15
click at [407, 348] on link "contains text" at bounding box center [434, 349] width 206 height 16
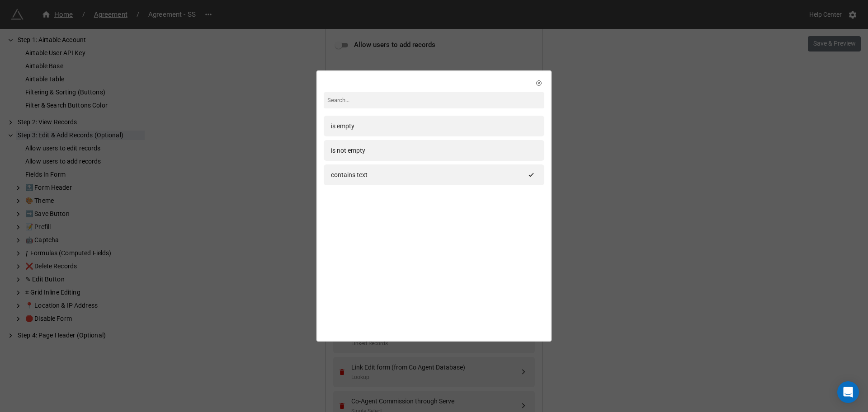
click at [540, 85] on div "is empty is not empty contains text" at bounding box center [434, 154] width 233 height 167
click at [537, 84] on icon at bounding box center [539, 83] width 6 height 6
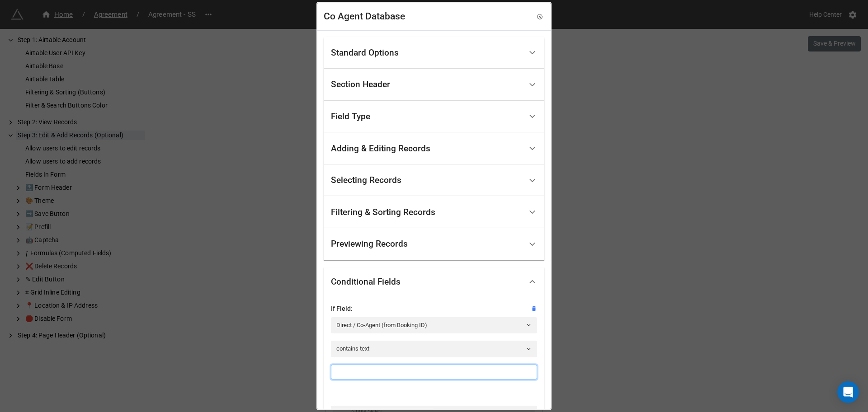
click at [397, 365] on input at bounding box center [434, 372] width 206 height 15
paste input "Co-Agent"
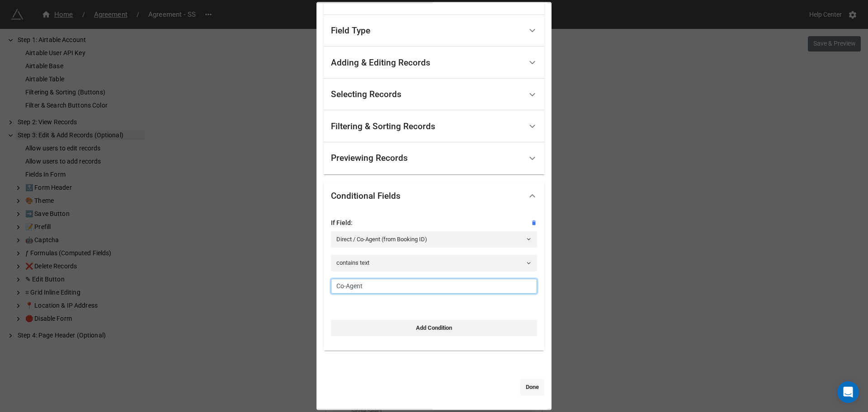
type input "Co-Agent"
click at [530, 386] on link "Done" at bounding box center [533, 387] width 24 height 16
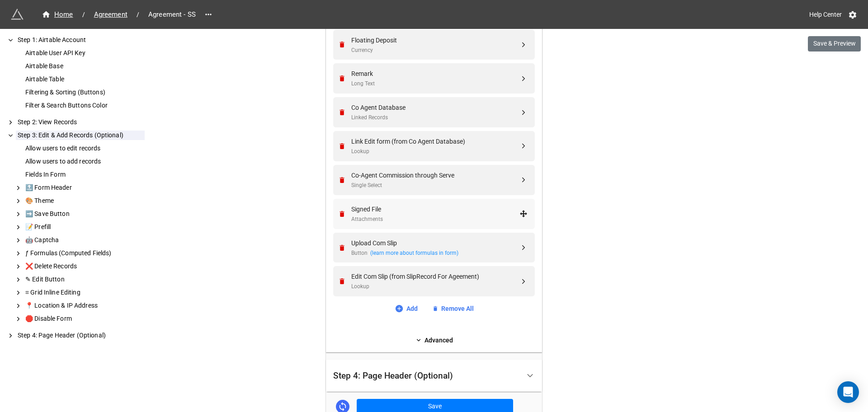
scroll to position [477, 0]
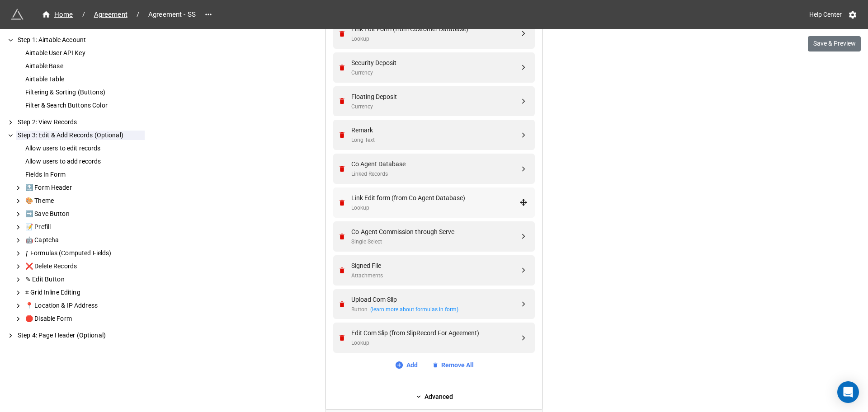
click at [428, 204] on div "Lookup" at bounding box center [435, 208] width 168 height 9
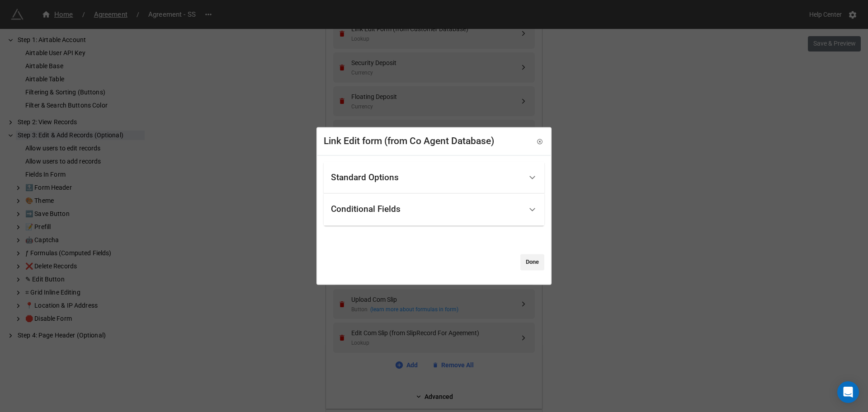
click at [405, 219] on div "Conditional Fields" at bounding box center [426, 209] width 191 height 21
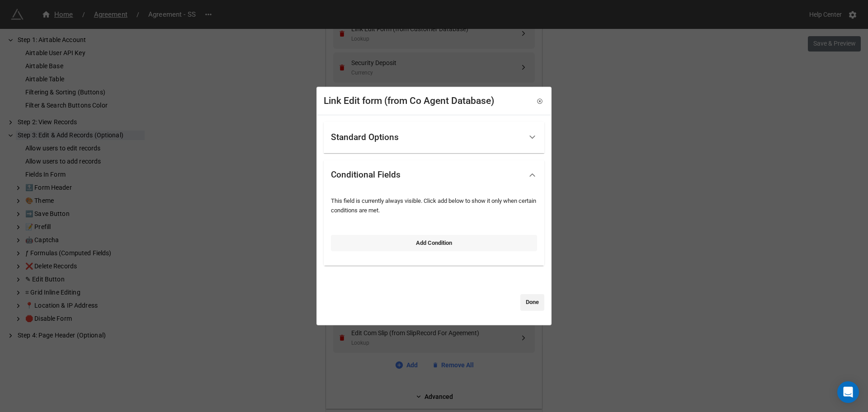
click at [373, 238] on link "Add Condition" at bounding box center [434, 243] width 206 height 16
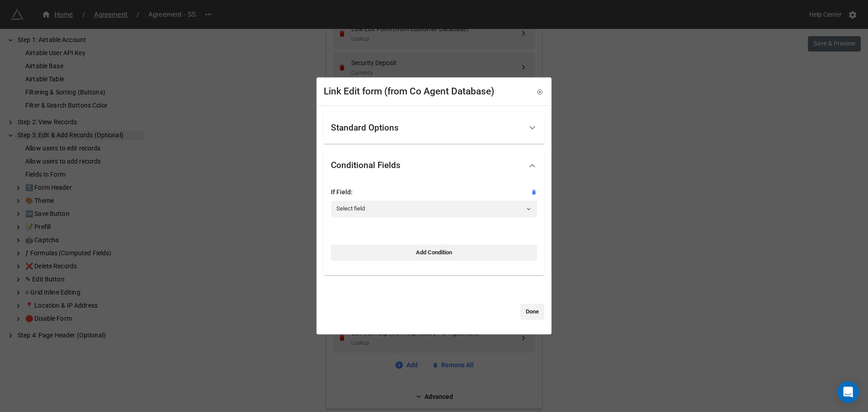
click at [375, 221] on div "If Field: Select field" at bounding box center [434, 205] width 206 height 37
click at [371, 211] on link "Select field" at bounding box center [434, 209] width 206 height 16
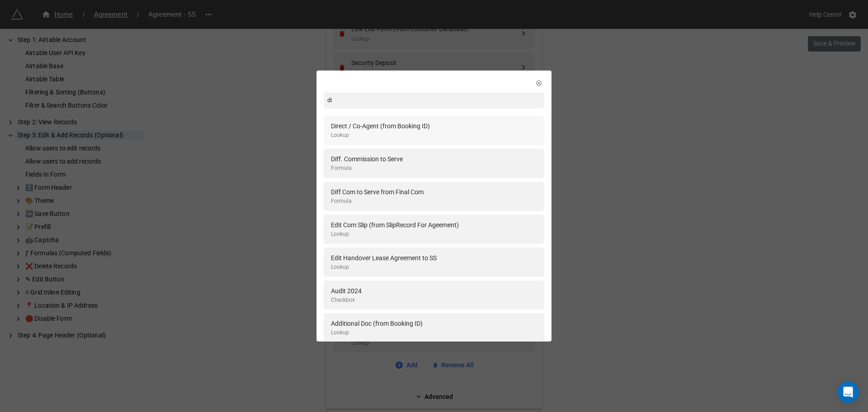
type input "di"
click at [375, 127] on div "Direct / Co-Agent (from Booking ID)" at bounding box center [380, 126] width 99 height 10
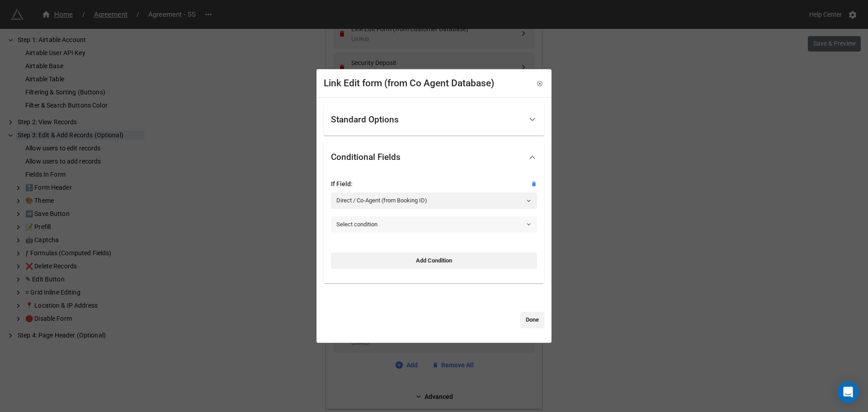
click at [394, 229] on link "Select condition" at bounding box center [434, 225] width 206 height 16
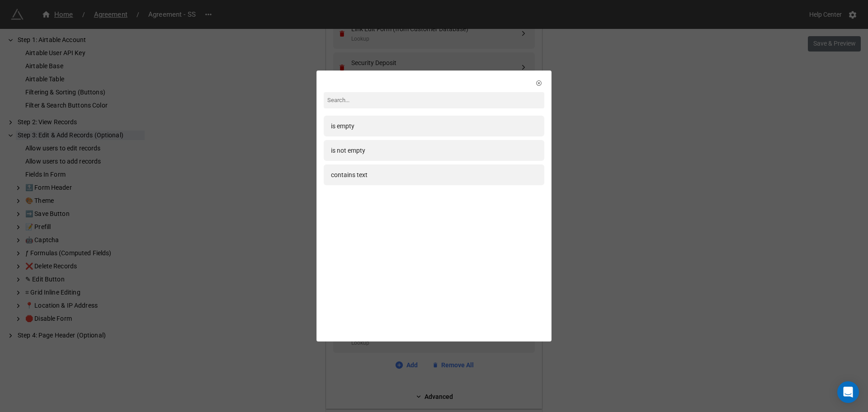
click at [370, 175] on div "contains text" at bounding box center [434, 175] width 206 height 10
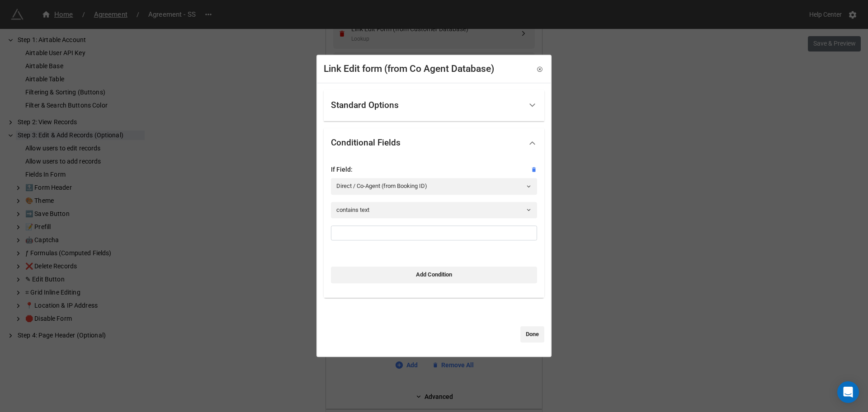
drag, startPoint x: 385, startPoint y: 245, endPoint x: 380, endPoint y: 229, distance: 16.7
click at [382, 236] on div at bounding box center [434, 237] width 206 height 22
click at [380, 228] on input at bounding box center [434, 233] width 206 height 15
paste input "Co-Agent"
type input "Co-Agent"
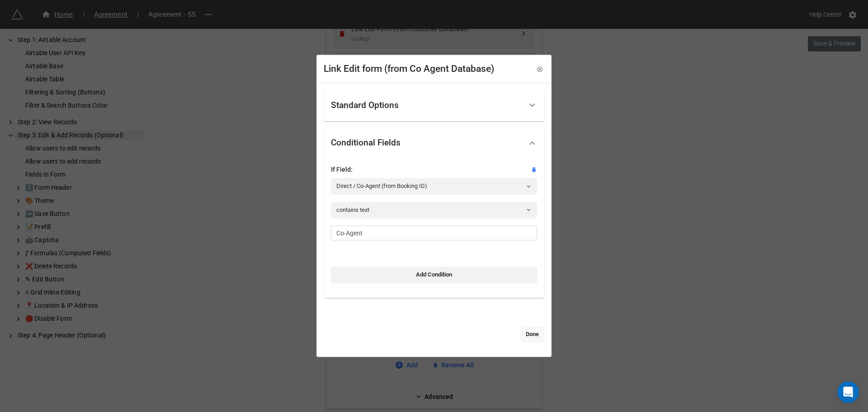
click at [537, 335] on link "Done" at bounding box center [533, 335] width 24 height 16
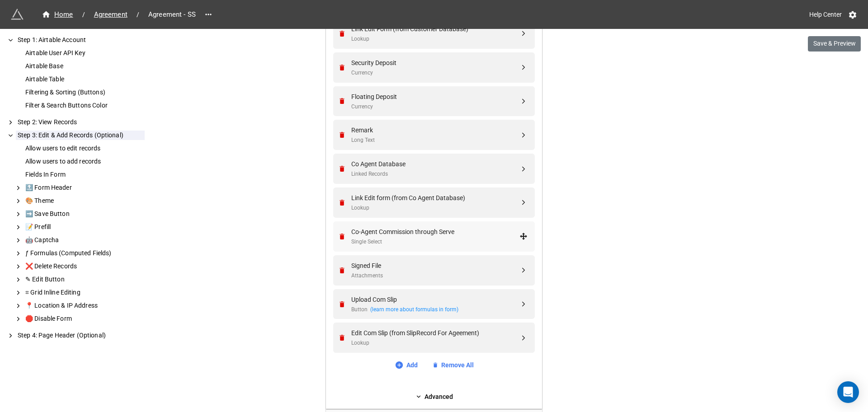
click at [431, 237] on div "Co-Agent Commission through Serve" at bounding box center [435, 232] width 168 height 10
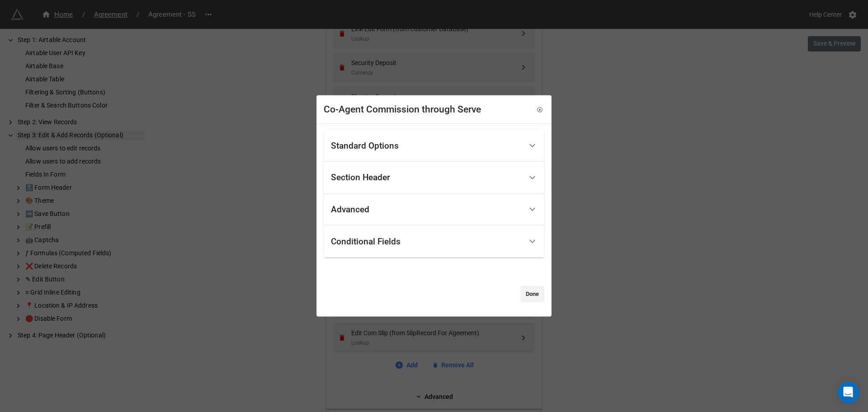
click at [387, 242] on div "Conditional Fields" at bounding box center [366, 241] width 70 height 9
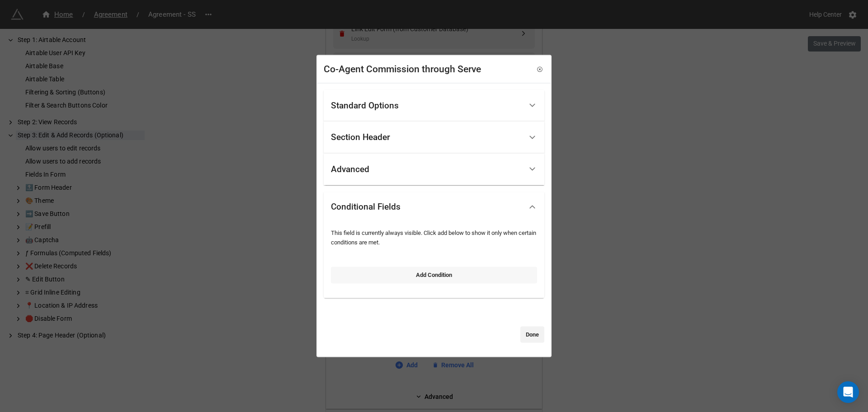
click at [384, 268] on link "Add Condition" at bounding box center [434, 275] width 206 height 16
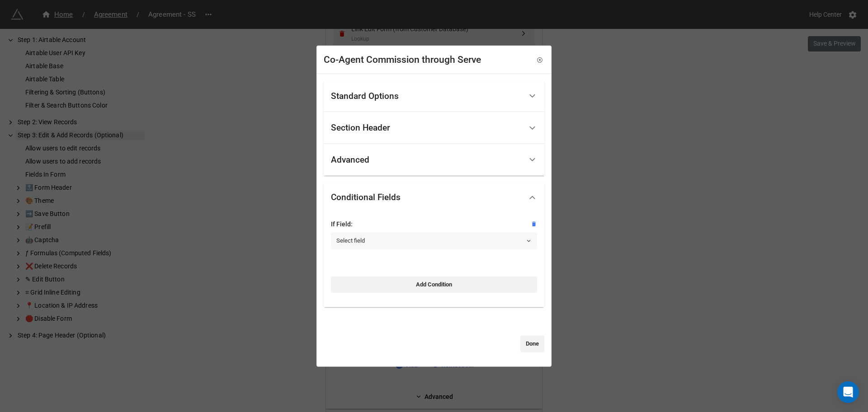
click at [384, 237] on link "Select field" at bounding box center [434, 241] width 206 height 16
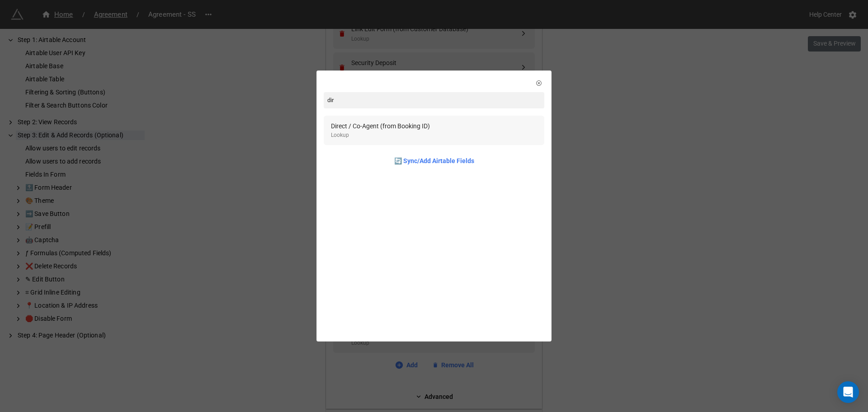
type input "dir"
click at [370, 128] on div "Direct / Co-Agent (from Booking ID)" at bounding box center [380, 126] width 99 height 10
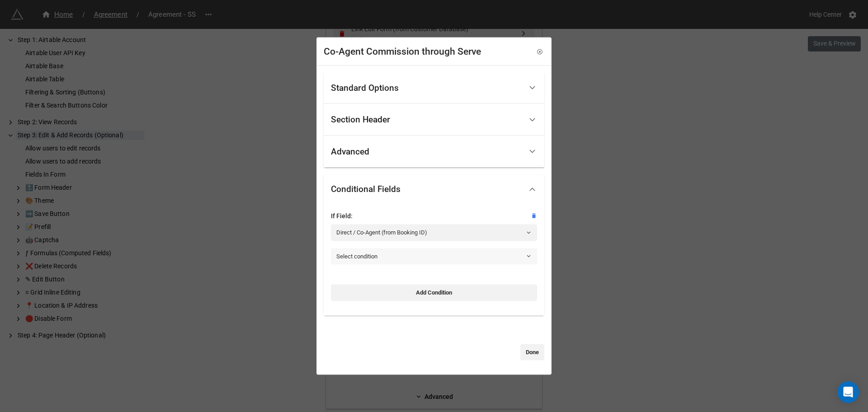
click at [417, 262] on link "Select condition" at bounding box center [434, 256] width 206 height 16
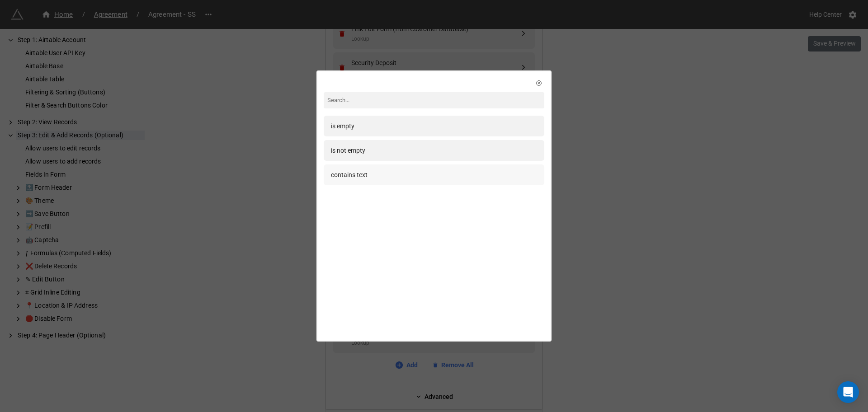
click at [361, 177] on div "contains text" at bounding box center [349, 175] width 37 height 10
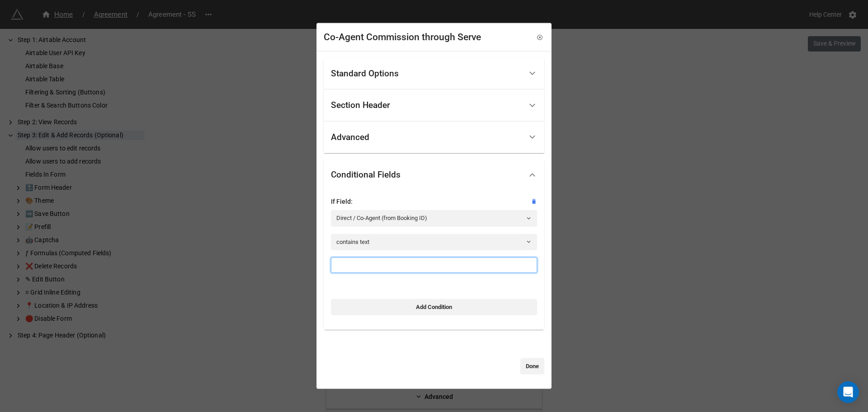
click at [389, 265] on input at bounding box center [434, 265] width 206 height 15
paste input "Co-Agent"
type input "Co-Agent"
click at [532, 364] on link "Done" at bounding box center [533, 367] width 24 height 16
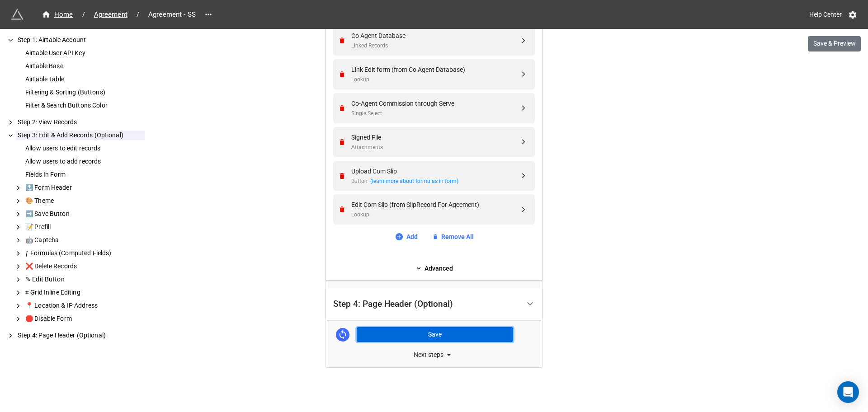
click at [436, 332] on button "Save" at bounding box center [435, 334] width 156 height 15
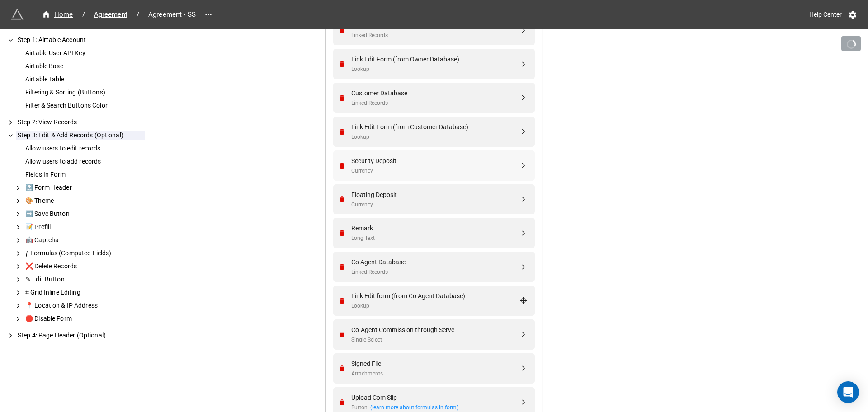
scroll to position [322, 0]
